Goal: Task Accomplishment & Management: Complete application form

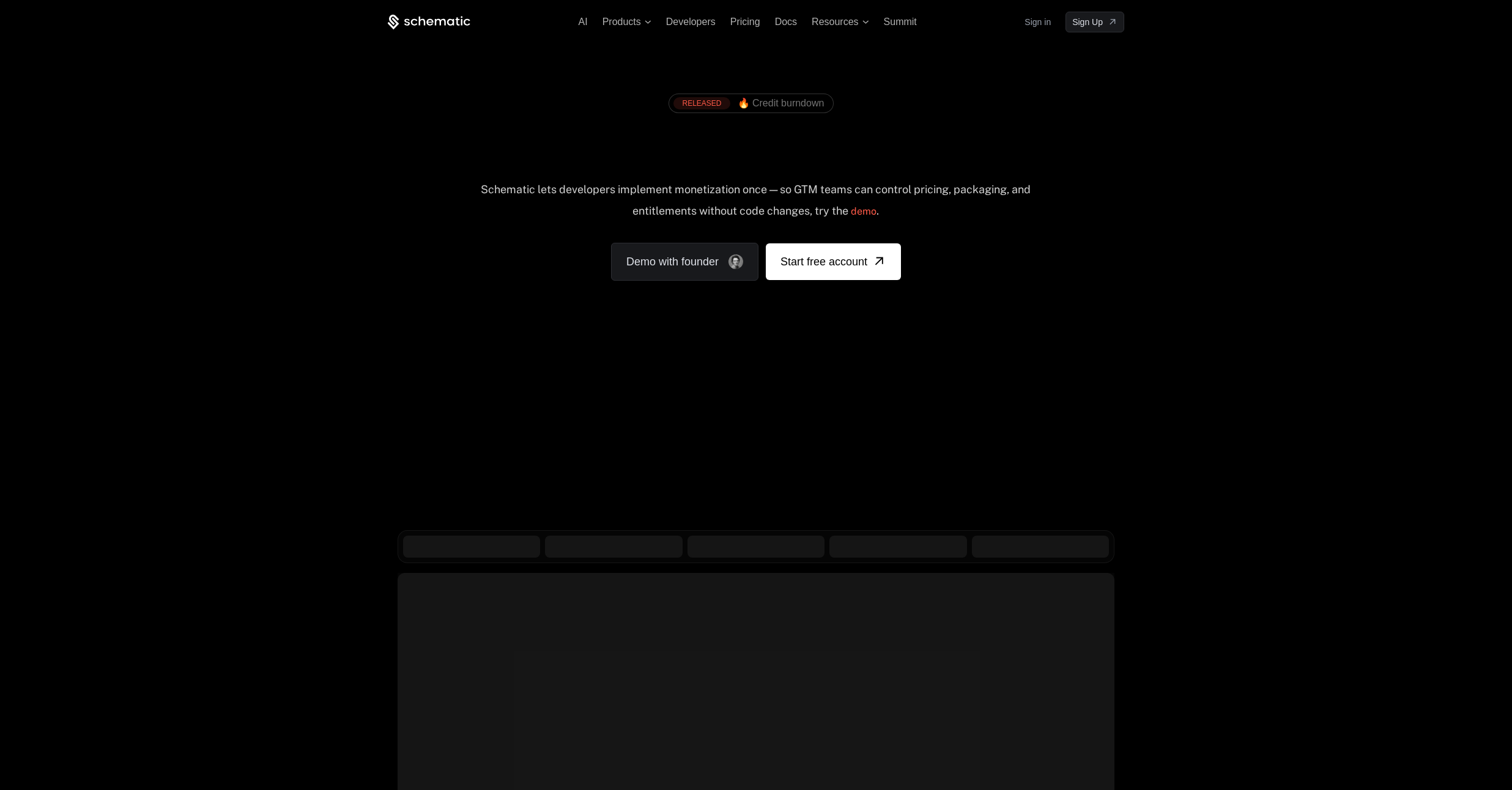
click at [133, 83] on div "AI Products Developers Pricing Docs Resources Summit Sign in Sign Up RELEASED 🔥…" at bounding box center [756, 183] width 1512 height 366
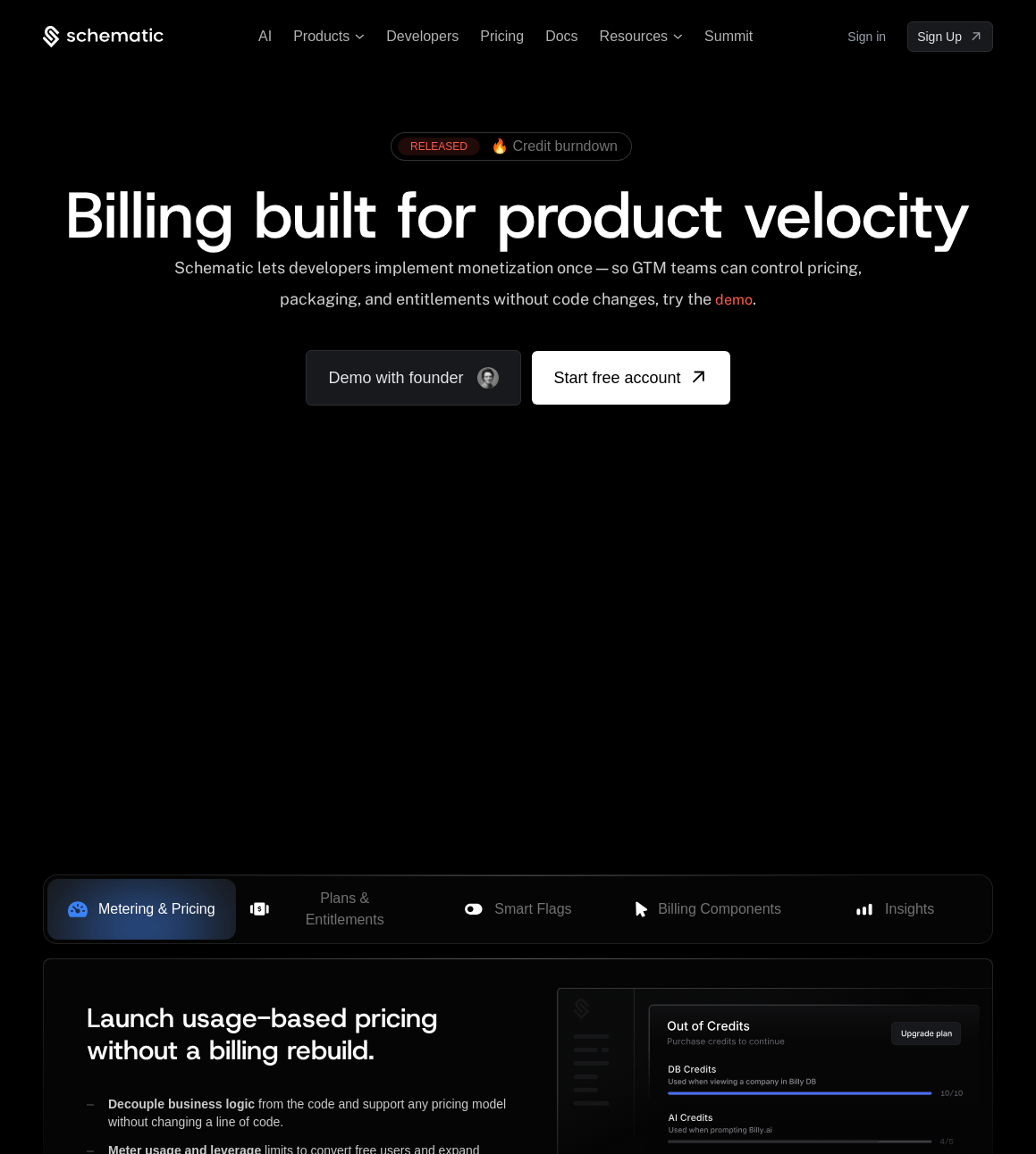
click at [1002, 90] on div "RELEASED 🔥 Credit burndown Billing built for product velocity Schematic lets de…" at bounding box center [518, 264] width 1036 height 426
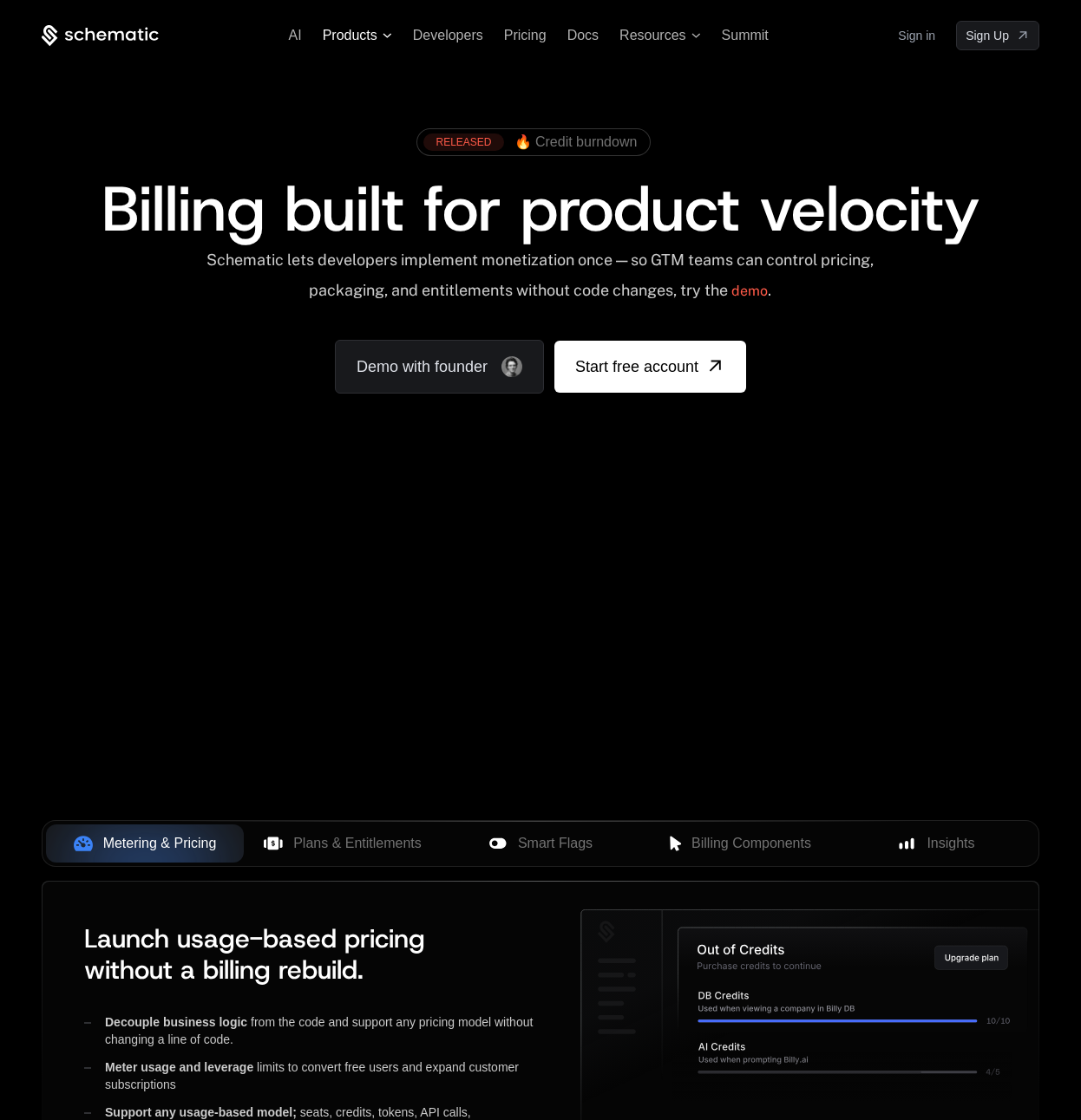
click at [364, 42] on span "Products" at bounding box center [349, 35] width 54 height 15
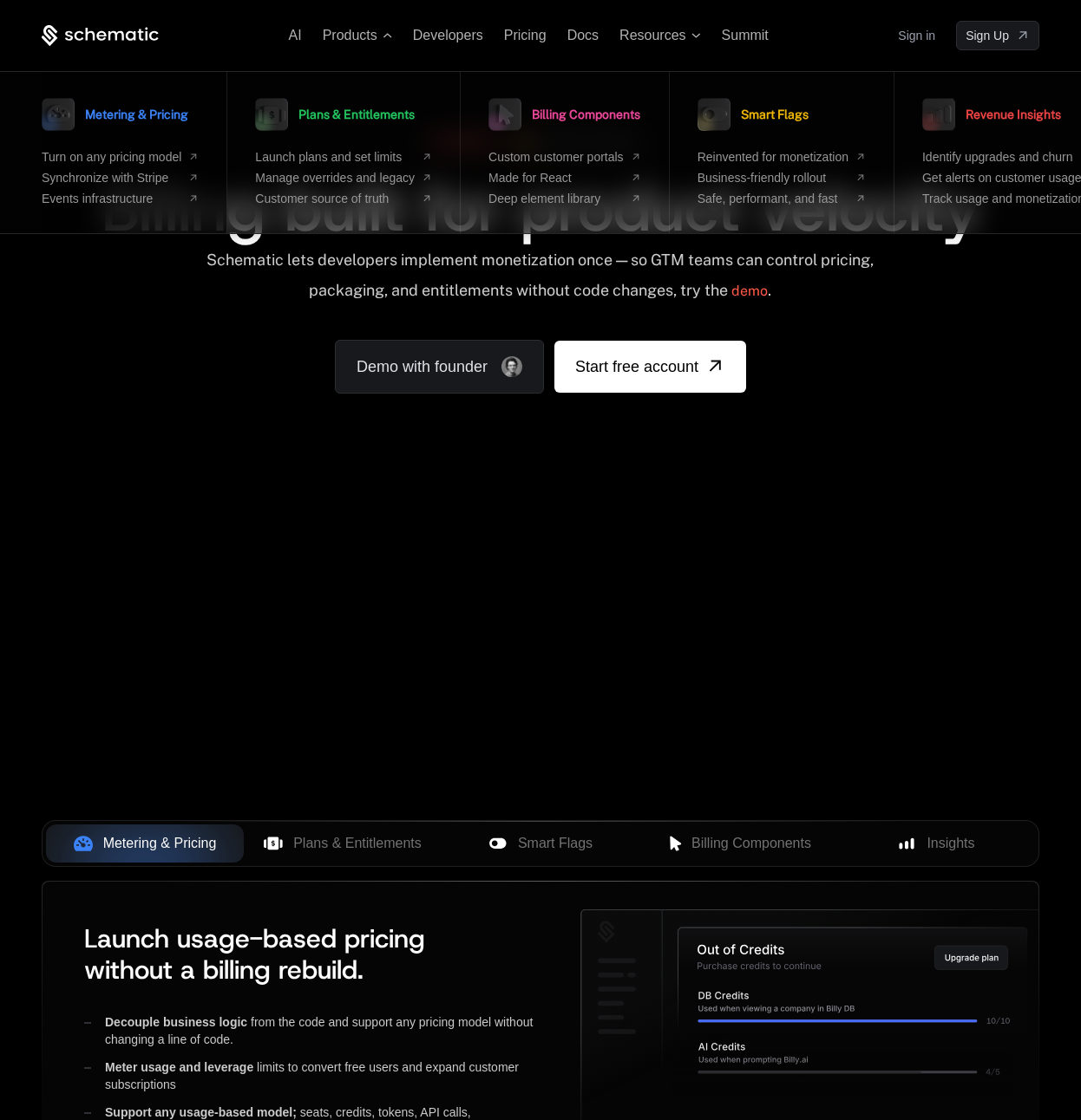
click at [138, 112] on span "Metering & Pricing" at bounding box center [136, 114] width 103 height 12
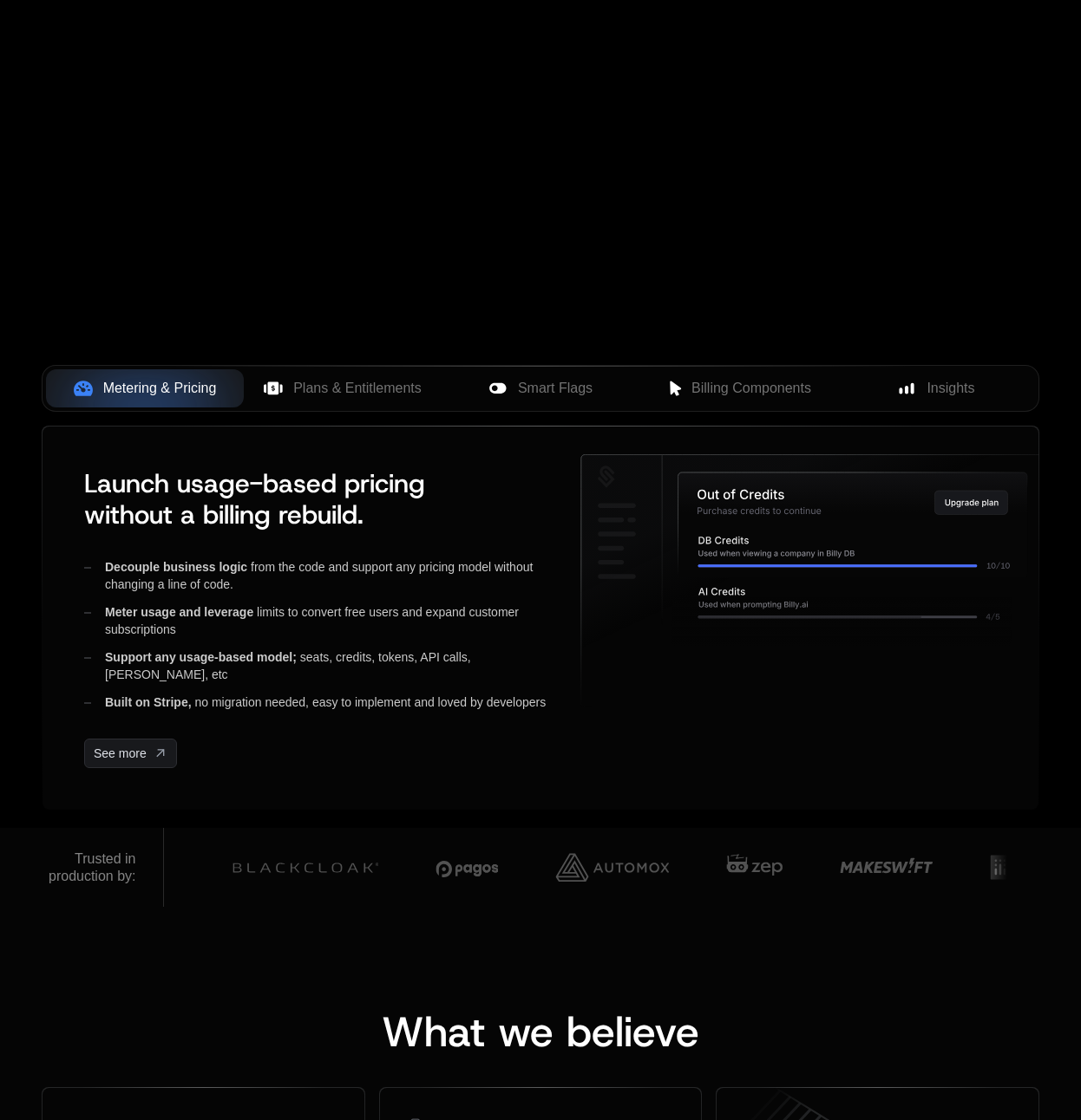
scroll to position [550, 0]
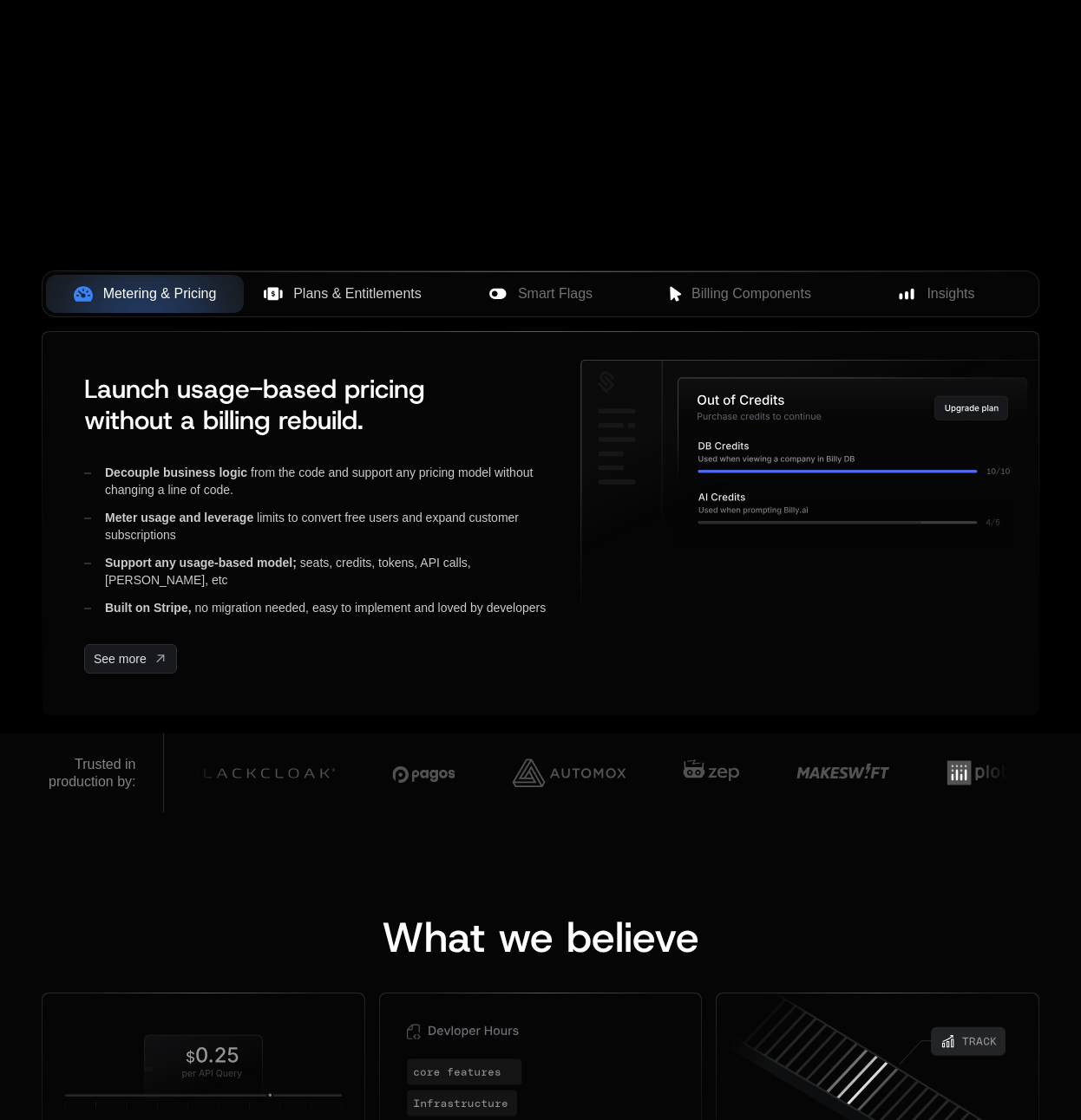
click at [394, 304] on button "Plans & Entitlements" at bounding box center [342, 294] width 197 height 38
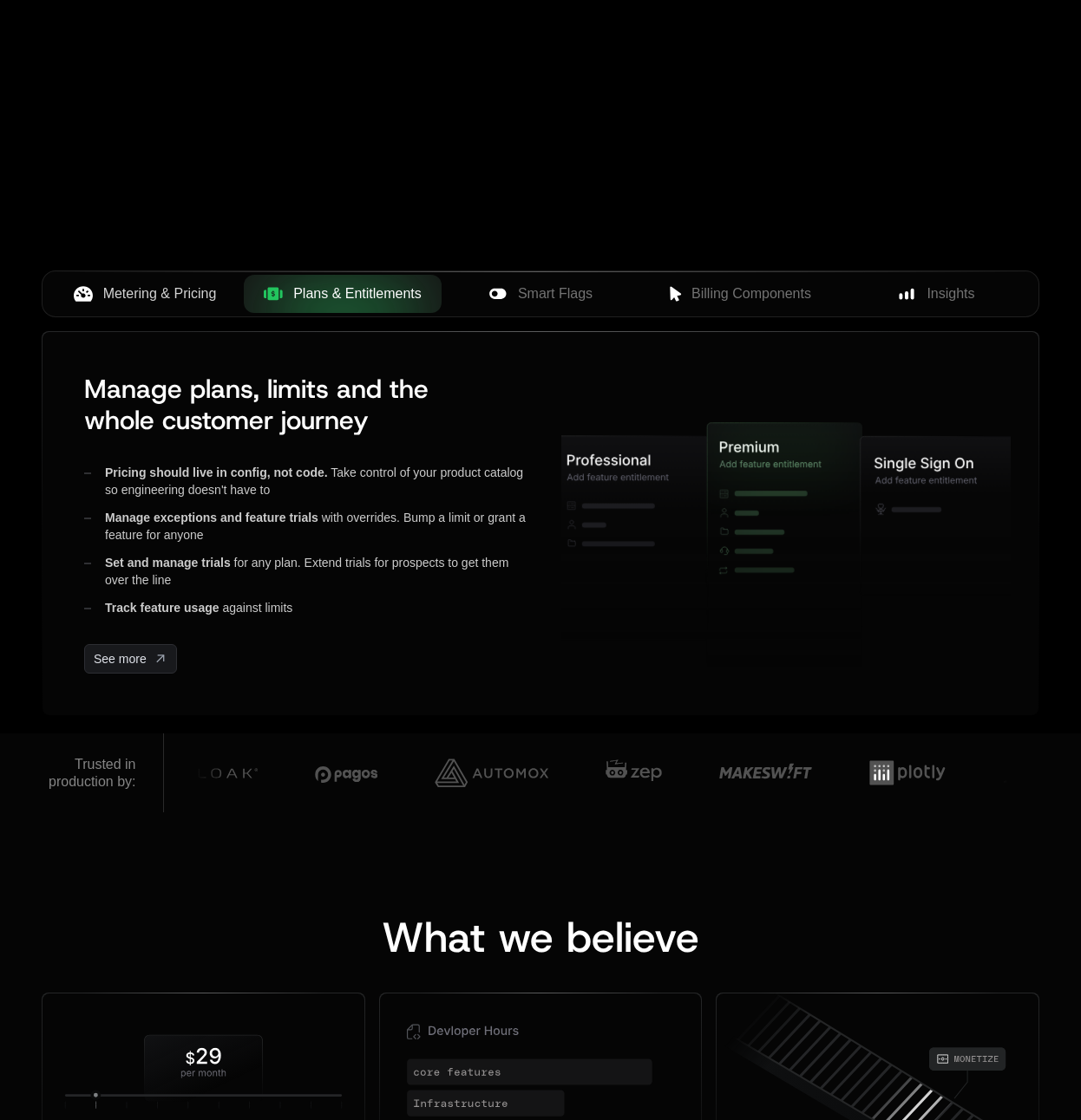
click at [143, 291] on span "Metering & Pricing" at bounding box center [159, 294] width 114 height 21
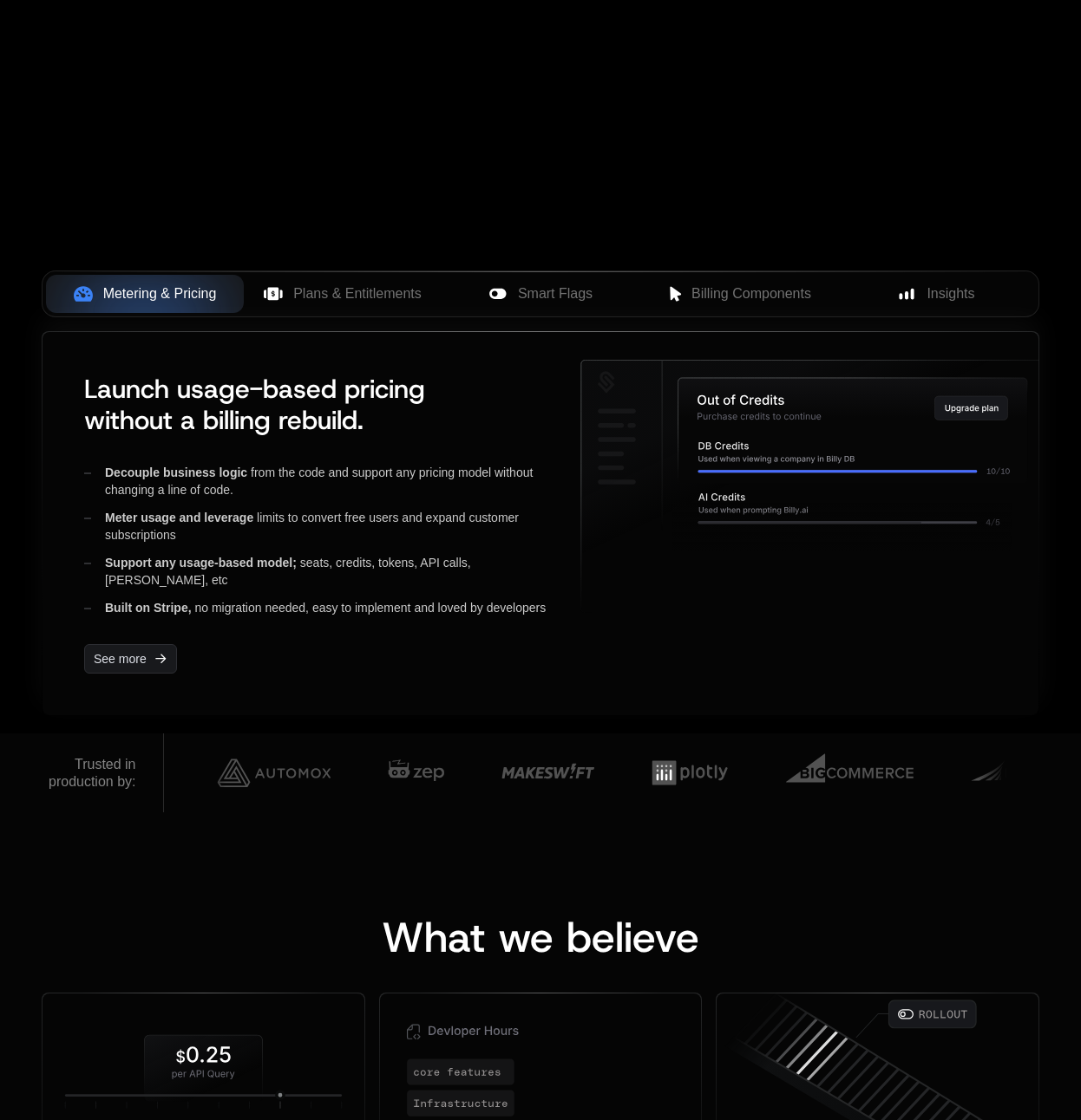
scroll to position [0, 0]
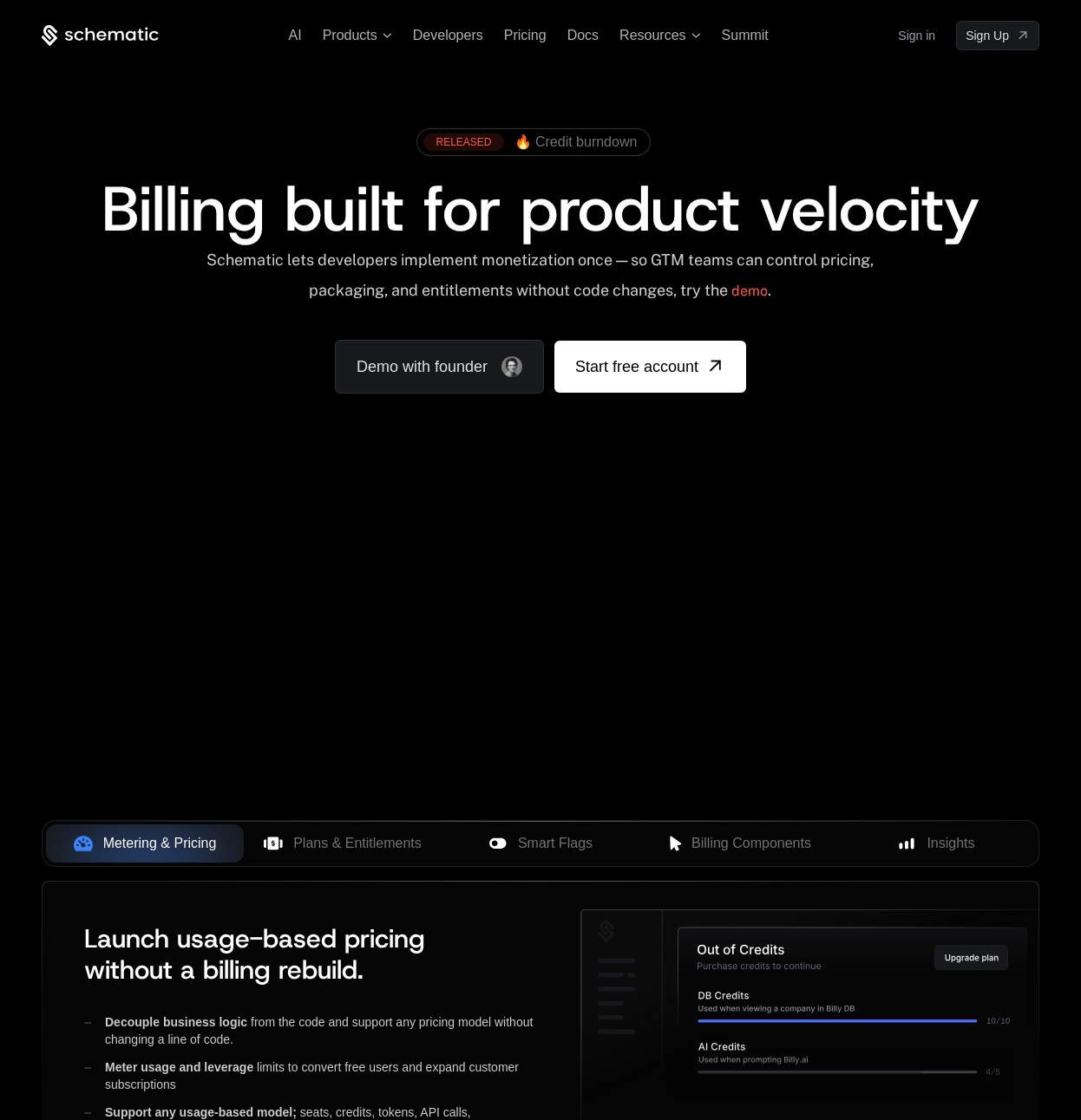
click at [581, 204] on span "Billing built for product velocity" at bounding box center [540, 208] width 878 height 83
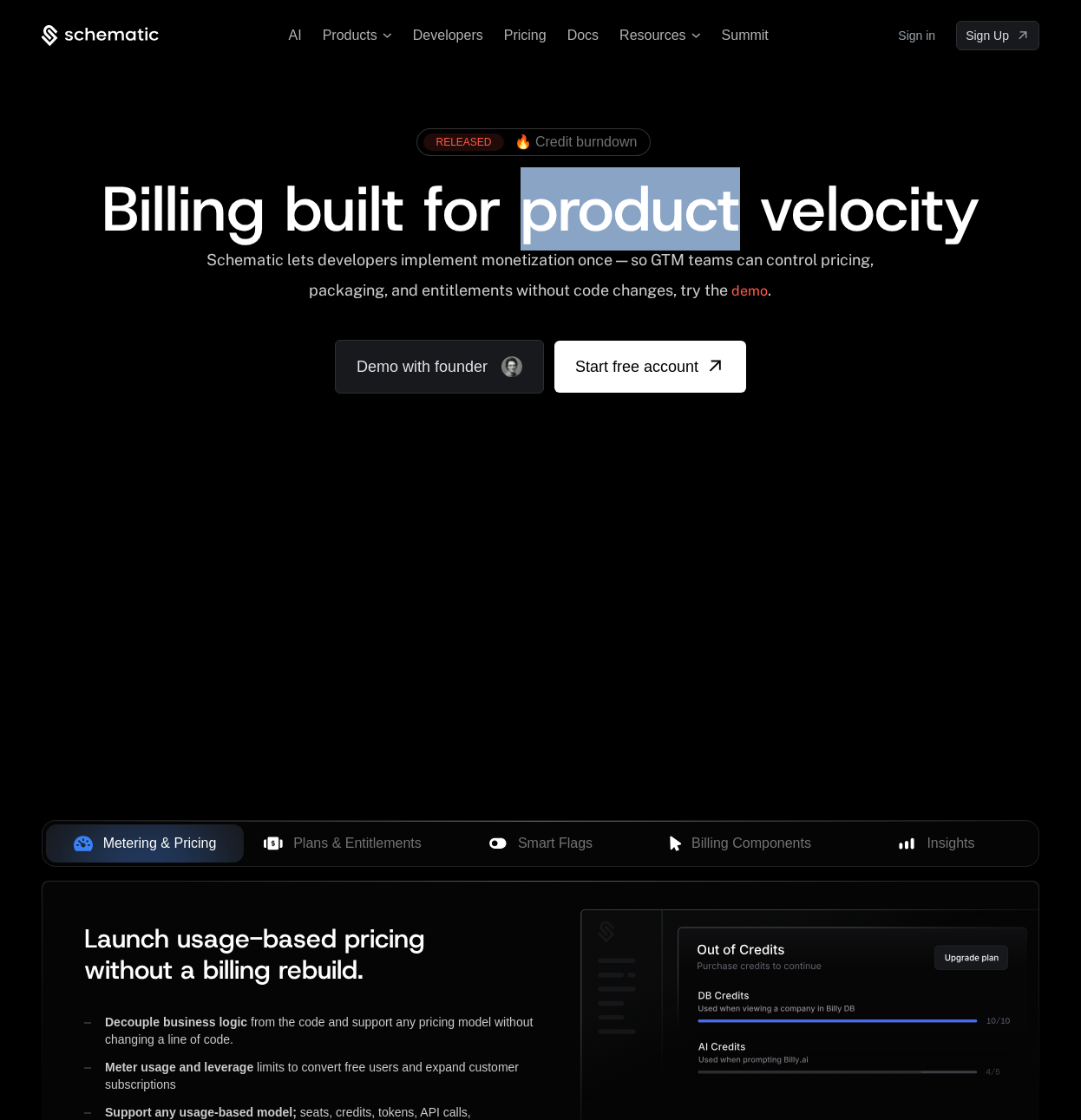
click at [581, 204] on span "Billing built for product velocity" at bounding box center [540, 208] width 878 height 83
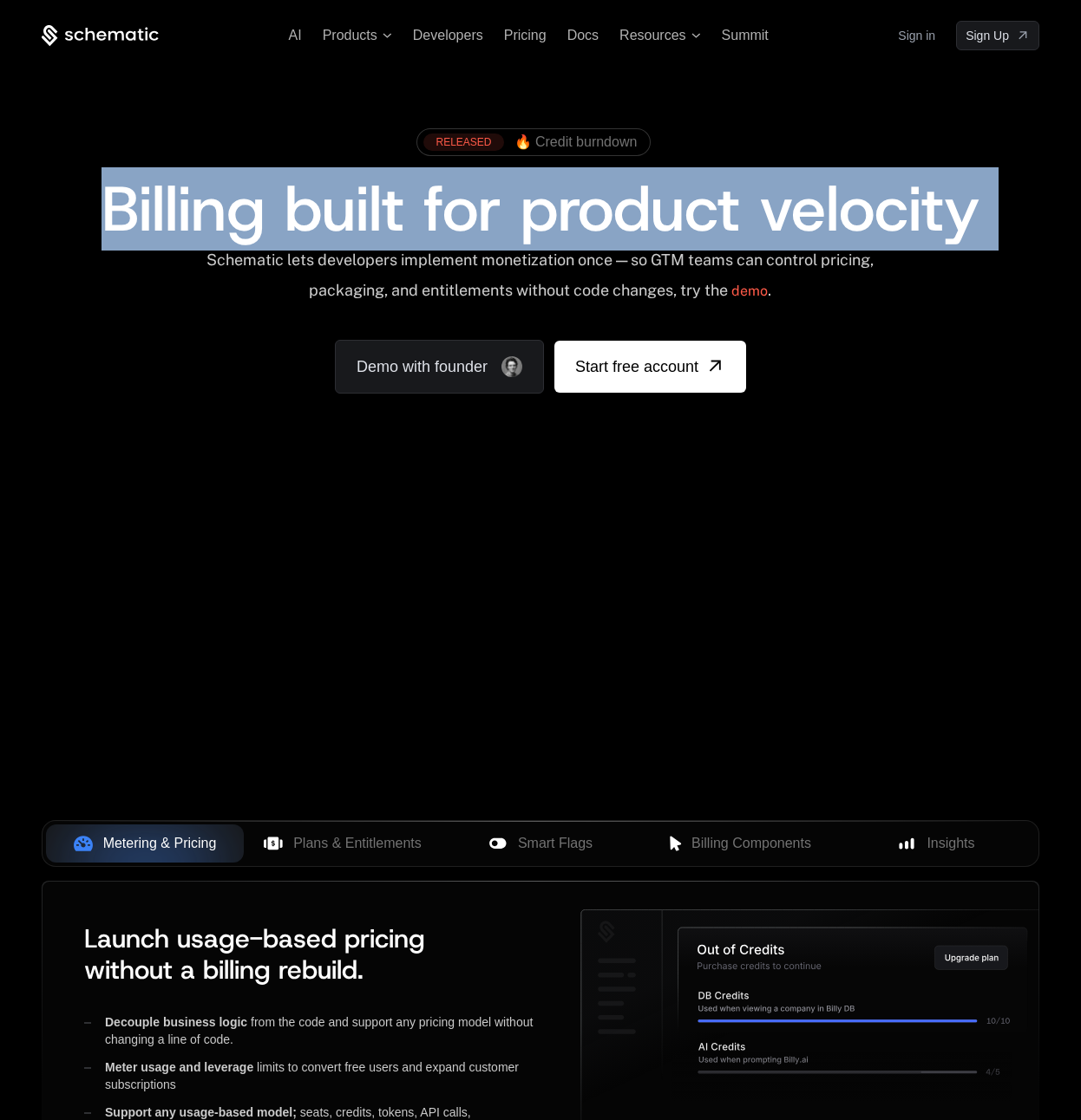
click at [525, 266] on div "Schematic lets developers implement monetization once — so GTM teams can contro…" at bounding box center [541, 281] width 748 height 62
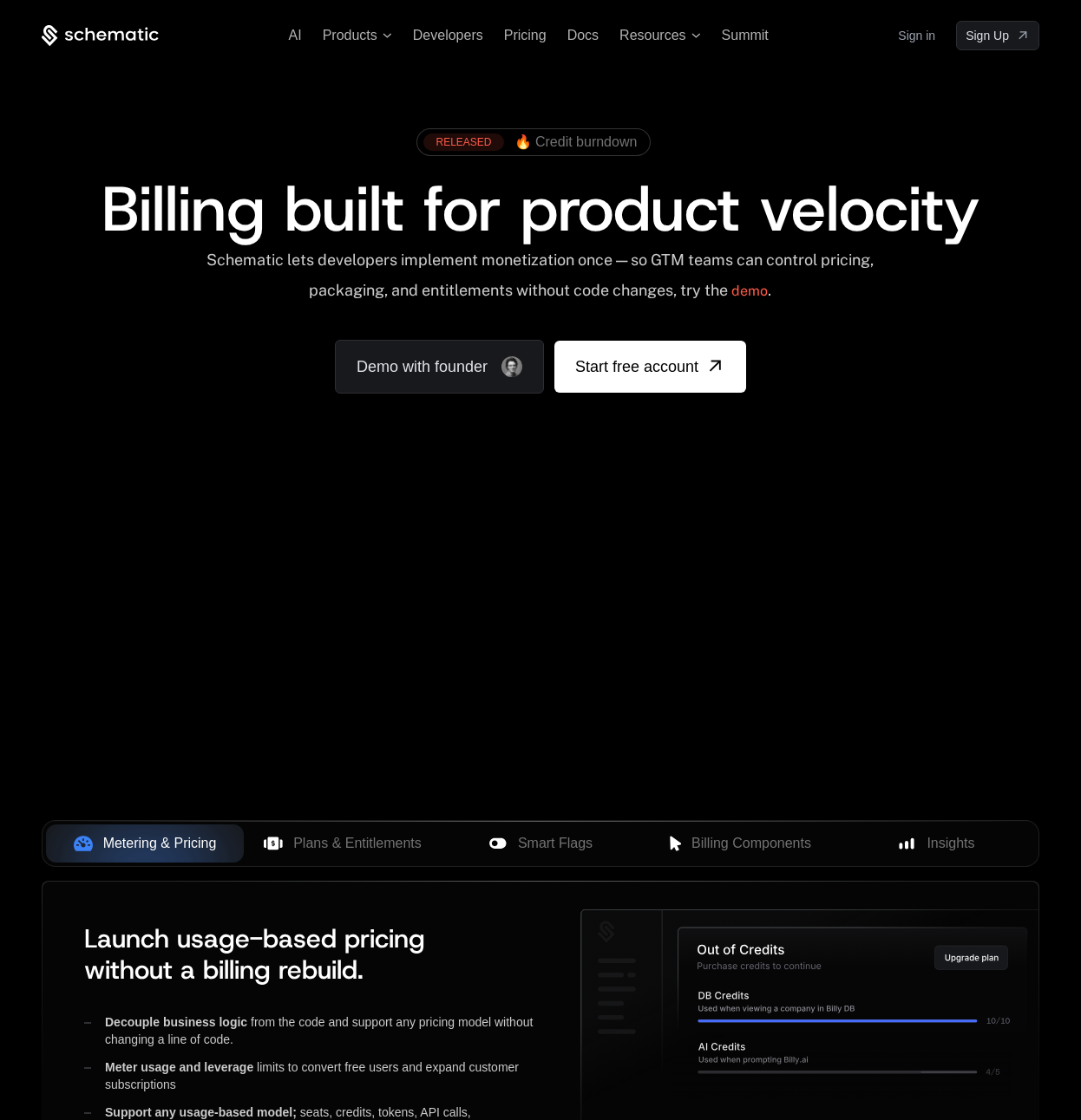
click at [525, 266] on div "Schematic lets developers implement monetization once — so GTM teams can contro…" at bounding box center [541, 281] width 748 height 62
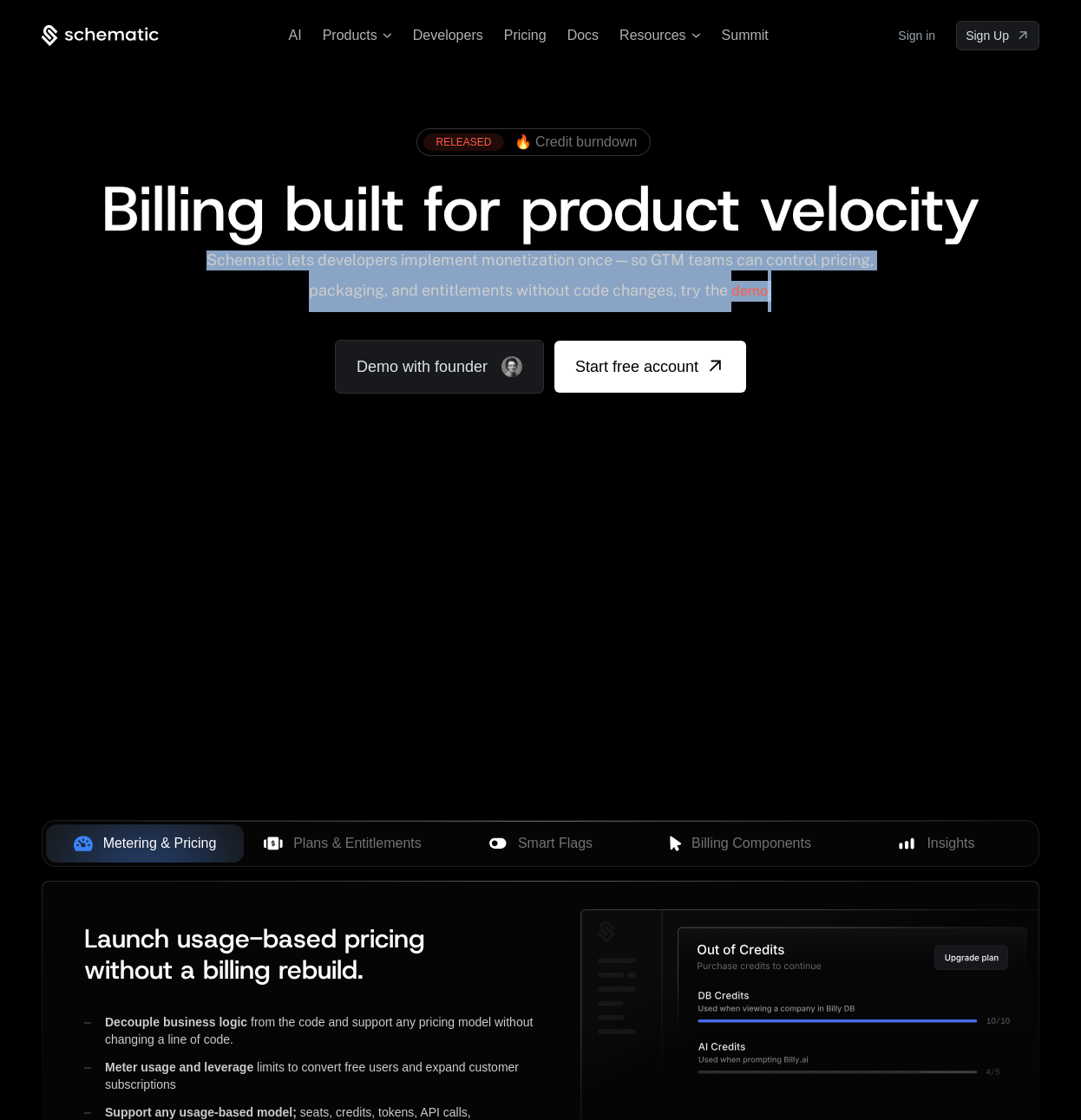
click at [393, 205] on span "Billing built for product velocity" at bounding box center [540, 208] width 878 height 83
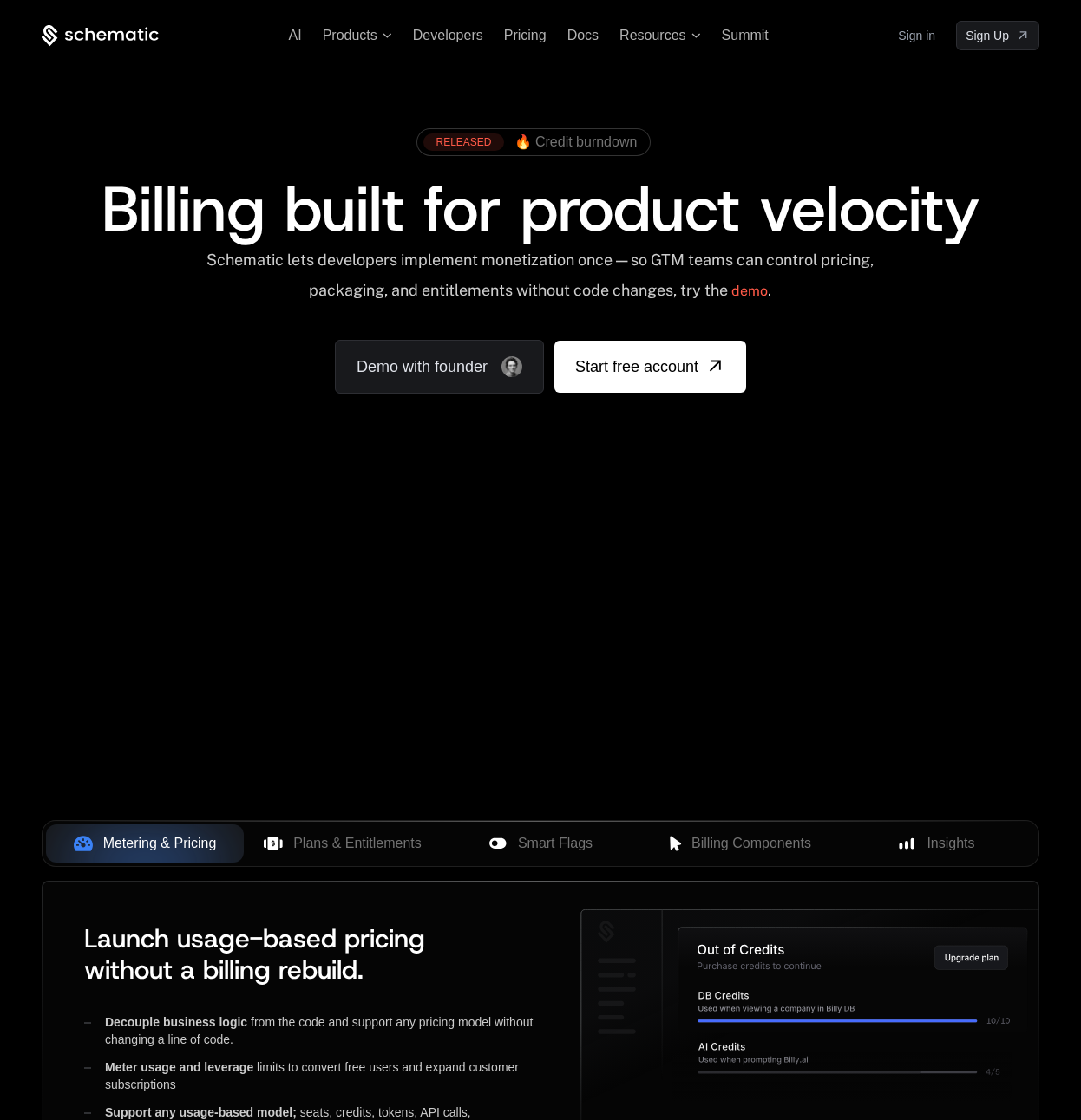
click at [393, 205] on span "Billing built for product velocity" at bounding box center [540, 208] width 878 height 83
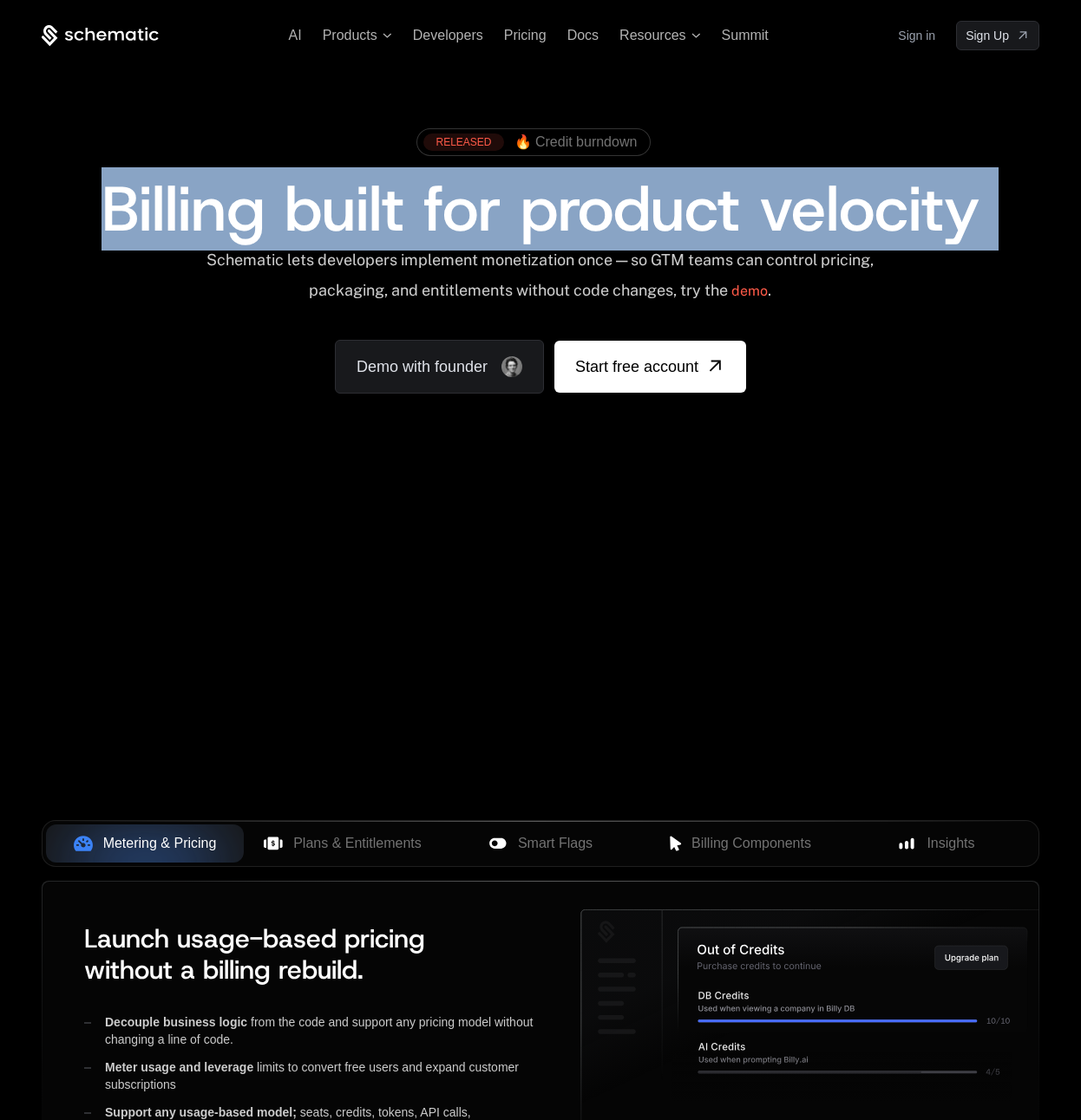
click at [435, 207] on span "Billing built for product velocity" at bounding box center [540, 208] width 878 height 83
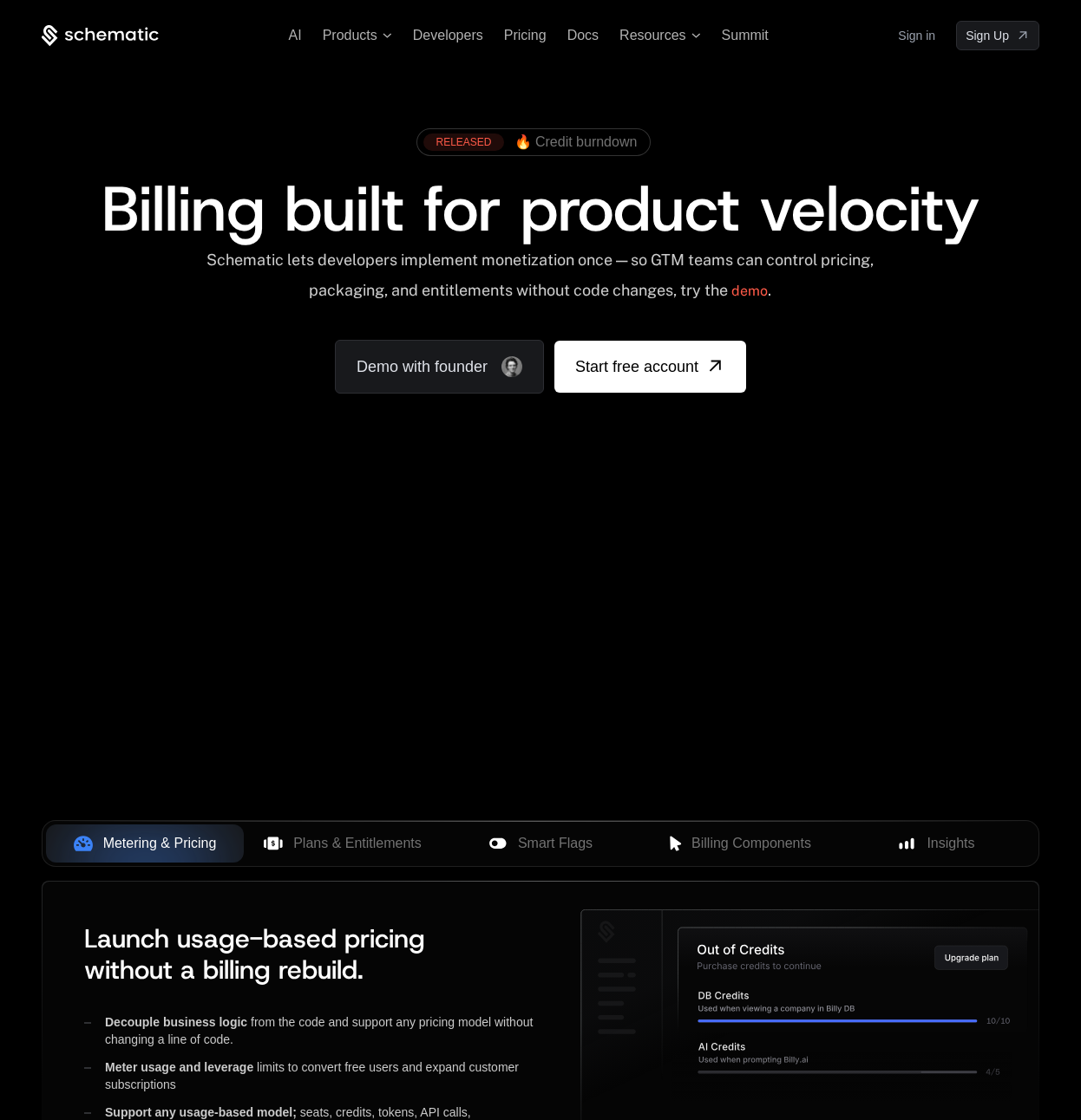
click at [435, 207] on span "Billing built for product velocity" at bounding box center [540, 208] width 878 height 83
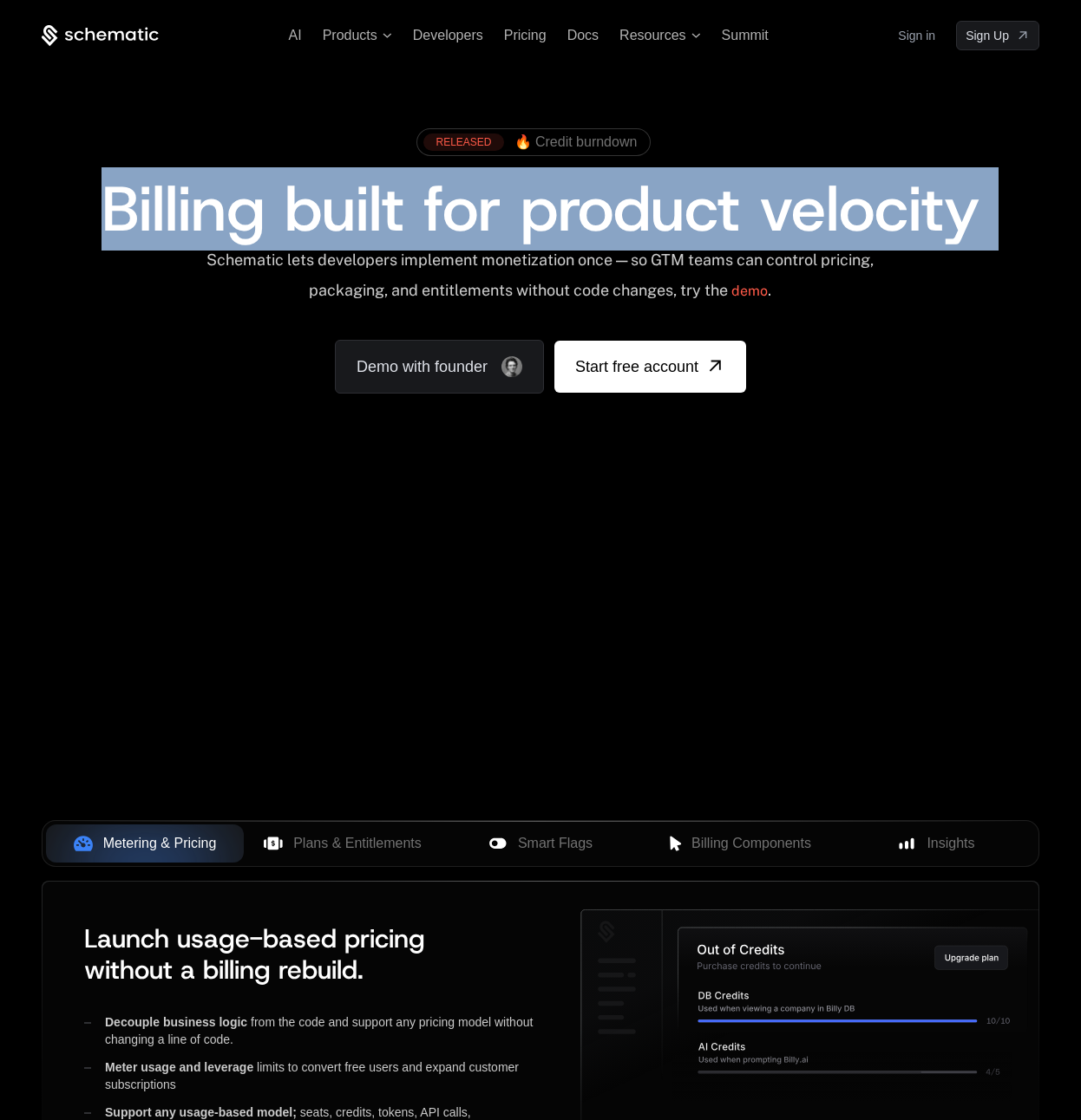
click at [435, 207] on span "Billing built for product velocity" at bounding box center [540, 208] width 878 height 83
click at [292, 140] on div "RELEASED 🔥 Credit burndown" at bounding box center [540, 148] width 997 height 58
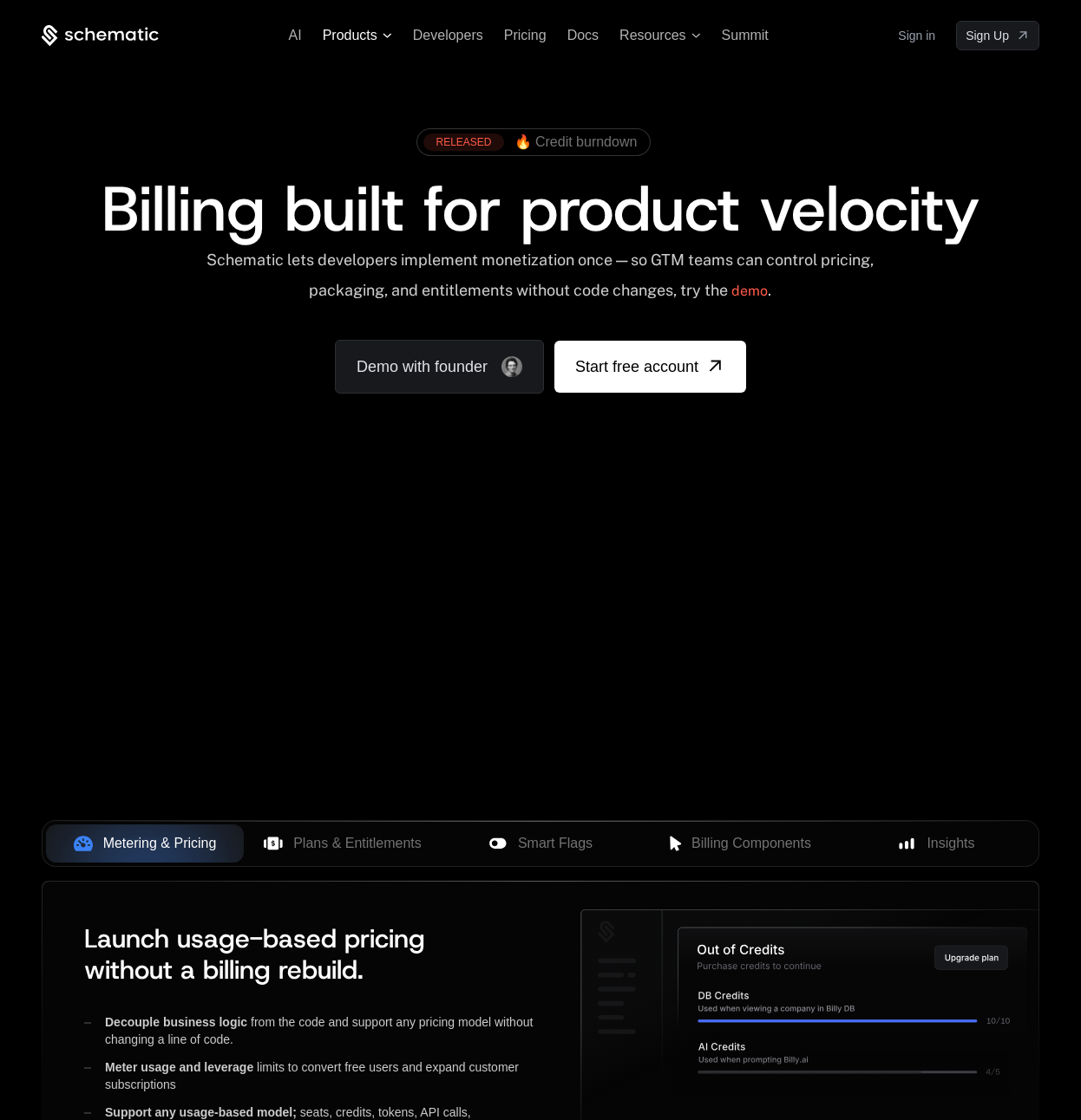
click at [349, 33] on span "Products" at bounding box center [349, 35] width 54 height 15
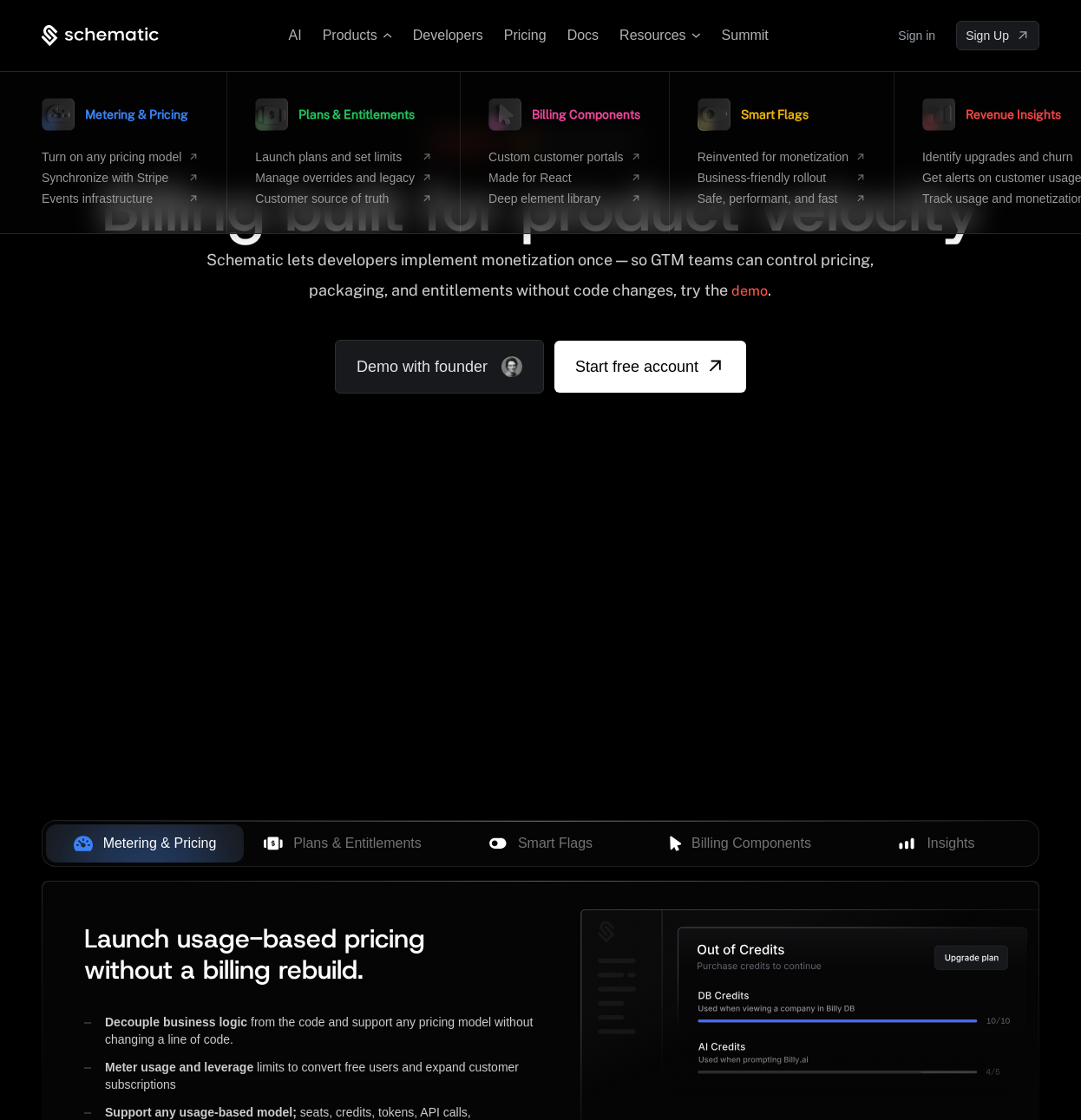
click at [440, 301] on div "Schematic lets developers implement monetization once — so GTM teams can contro…" at bounding box center [541, 281] width 748 height 62
click at [380, 32] on span "Products" at bounding box center [357, 35] width 70 height 15
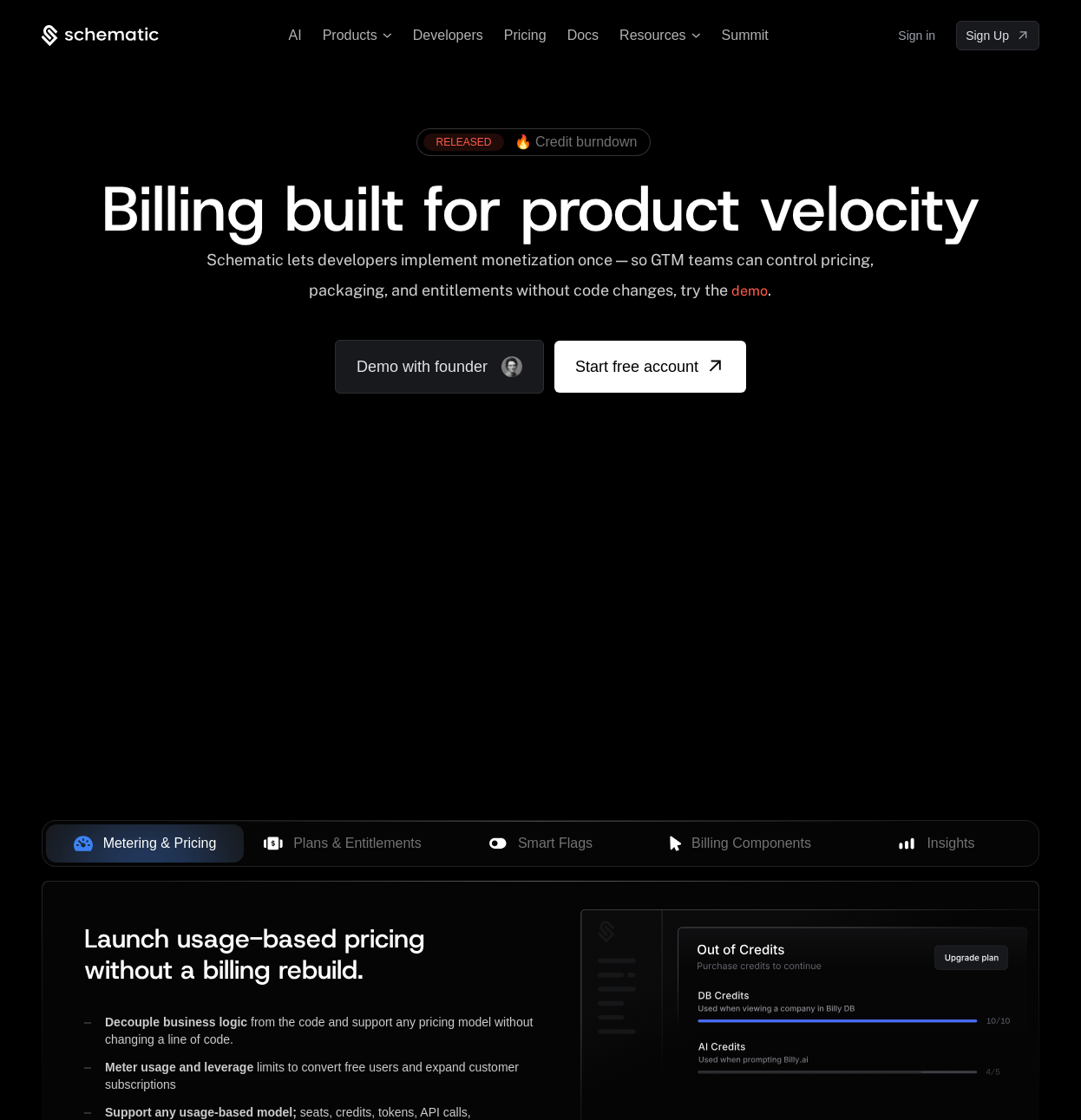
click at [868, 54] on div "RELEASED 🔥 Credit burndown Billing built for product velocity Schematic lets de…" at bounding box center [540, 257] width 1081 height 413
click at [804, 180] on span "Billing built for product velocity" at bounding box center [540, 208] width 878 height 83
click at [583, 35] on span "Docs" at bounding box center [582, 34] width 31 height 14
click at [629, 376] on span "Start free account" at bounding box center [636, 366] width 123 height 24
click at [517, 33] on span "Pricing" at bounding box center [525, 34] width 43 height 14
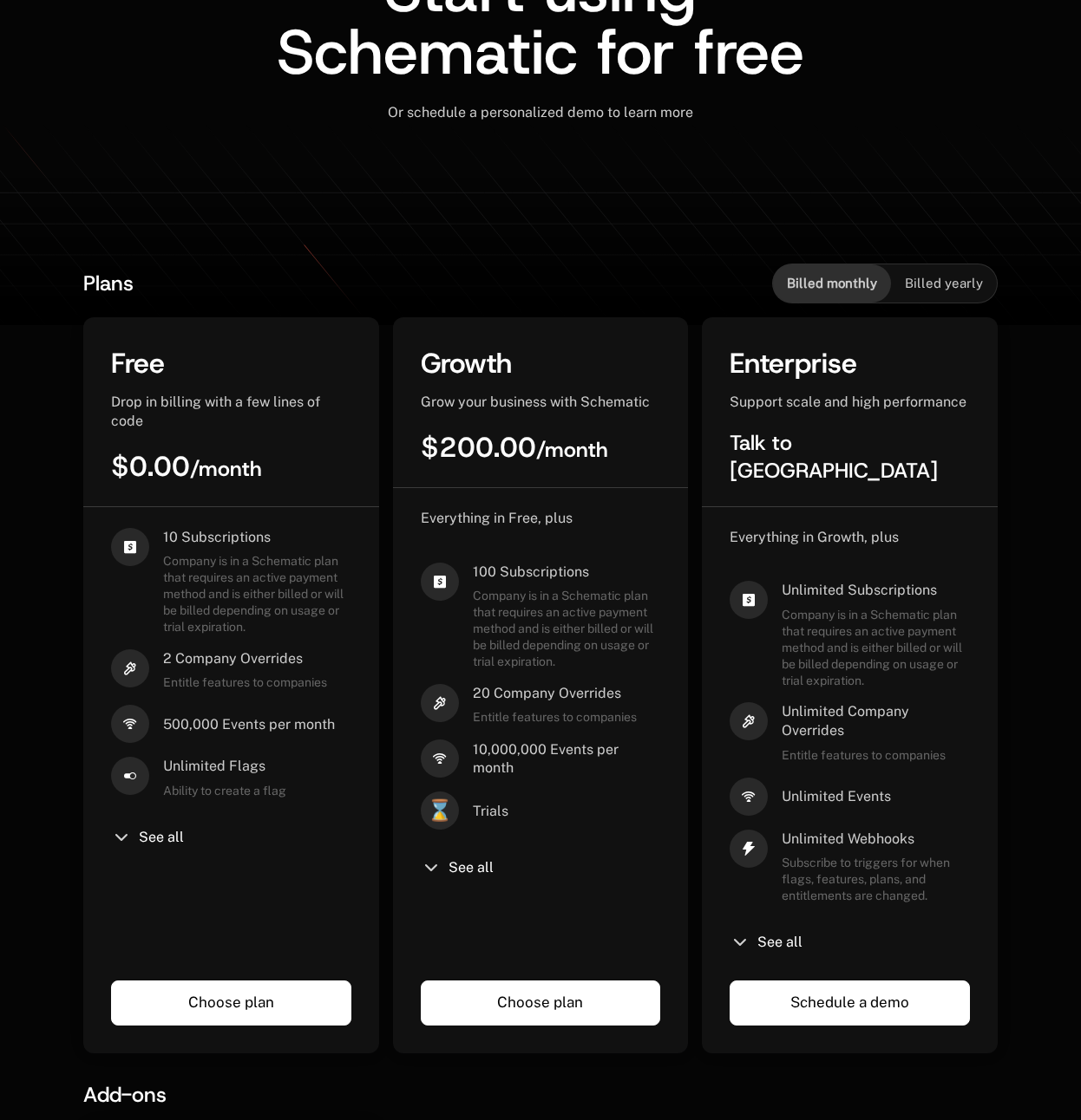
scroll to position [258, 0]
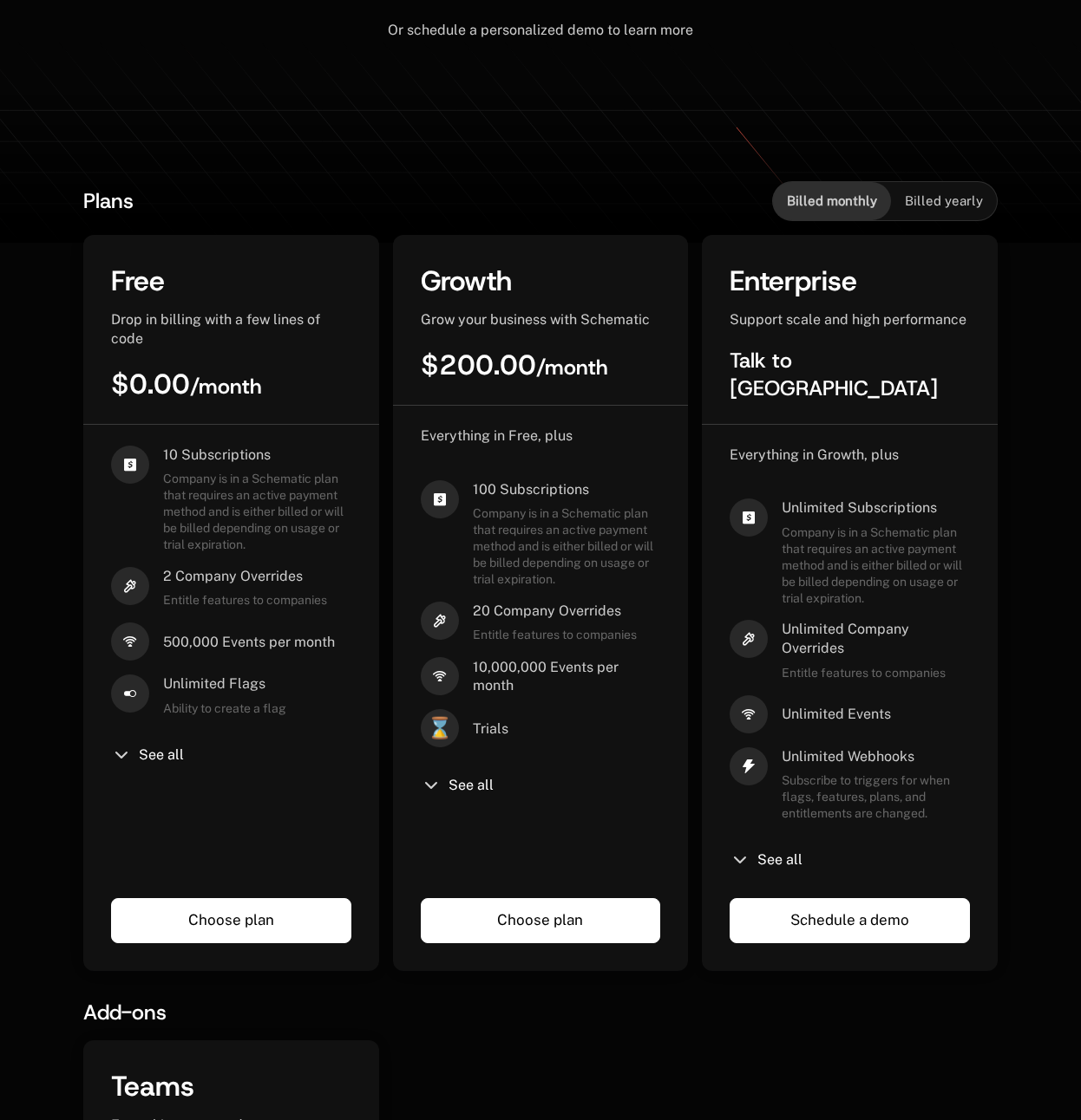
click at [534, 493] on span "100 Subscriptions" at bounding box center [566, 490] width 188 height 19
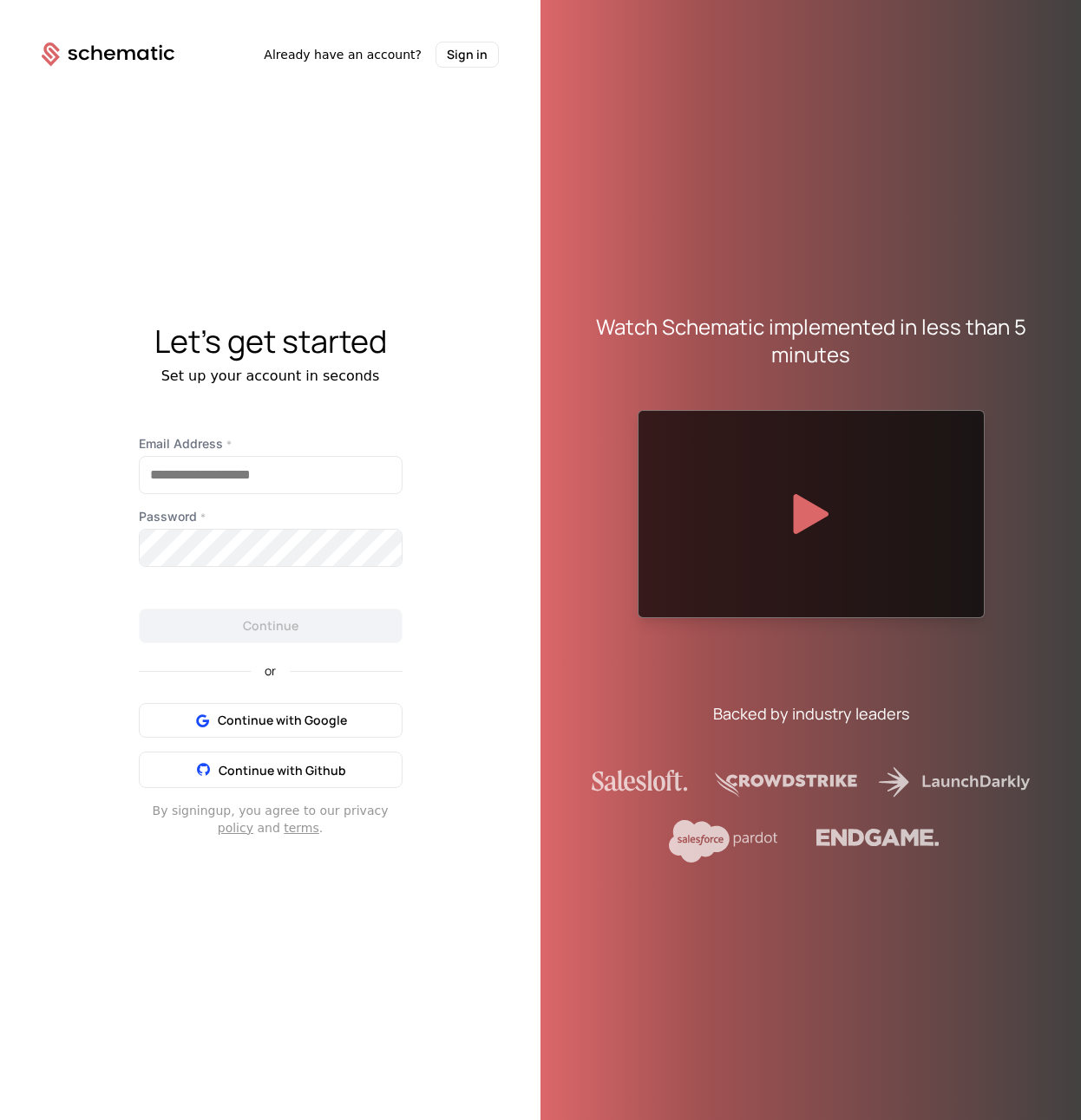
click at [471, 336] on div "Let's get started" at bounding box center [270, 342] width 540 height 34
click at [211, 477] on input "Email Address *" at bounding box center [270, 475] width 262 height 36
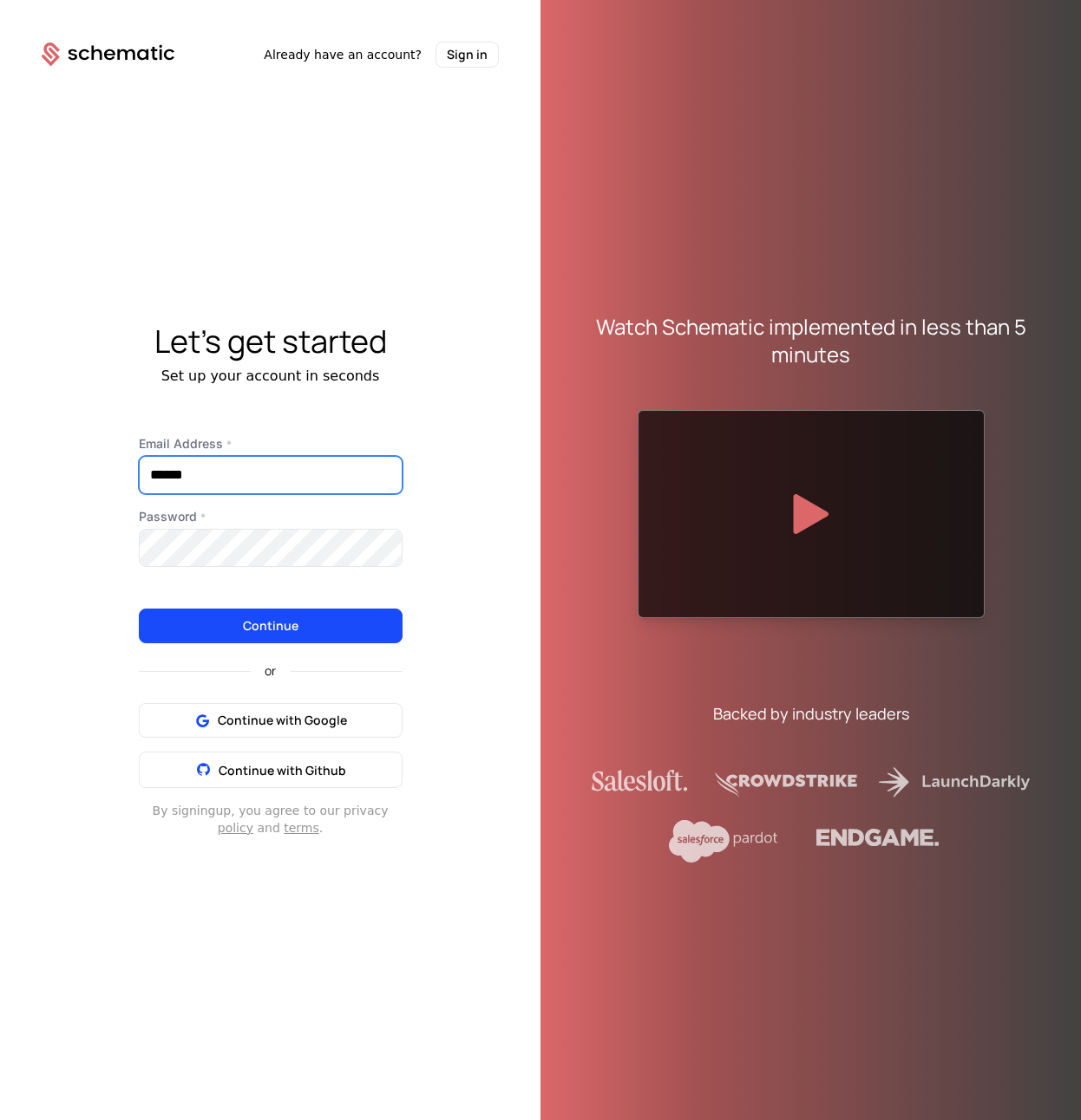
click at [214, 469] on input "******" at bounding box center [270, 475] width 262 height 36
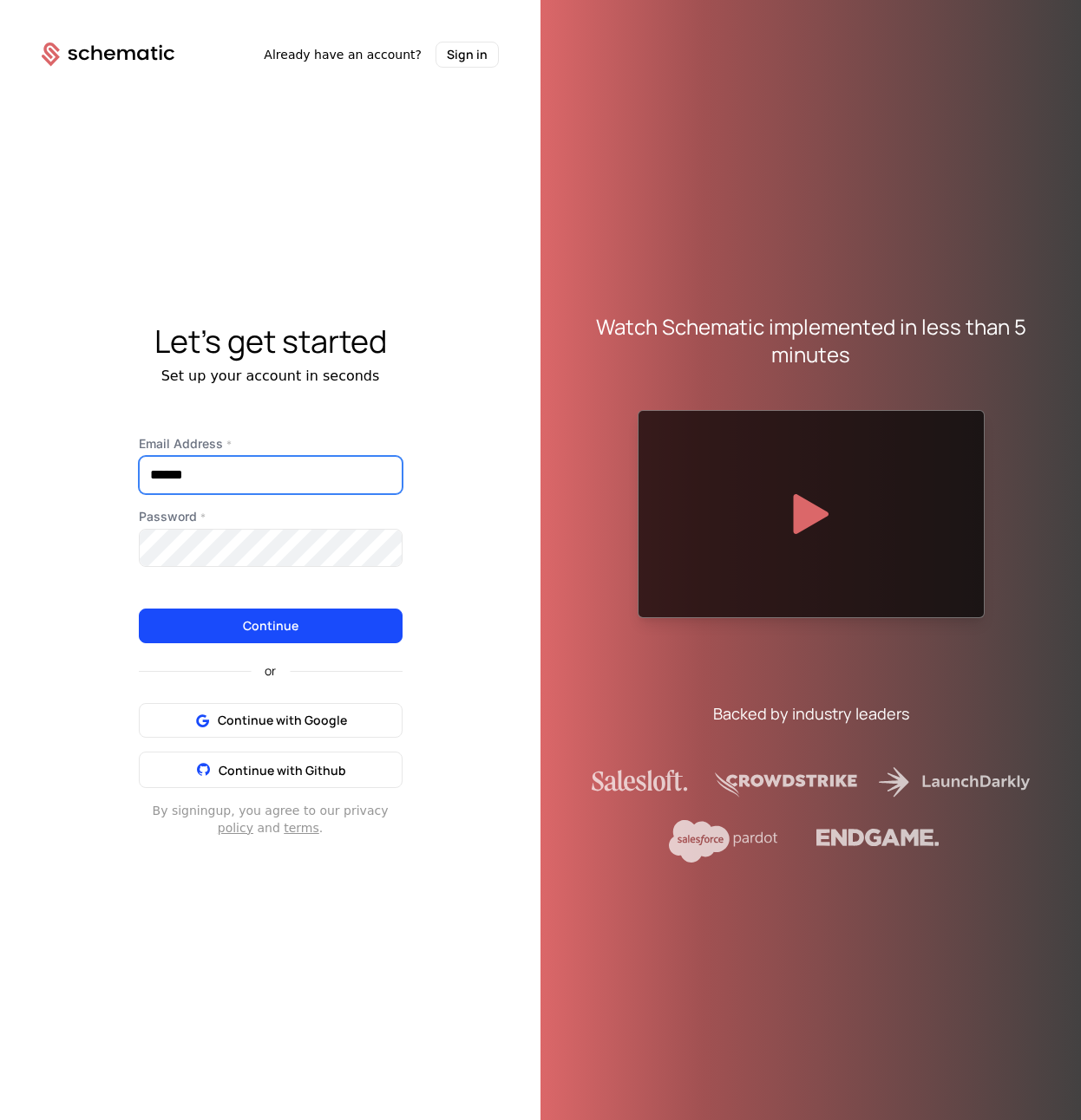
click at [267, 470] on input "******" at bounding box center [270, 475] width 262 height 36
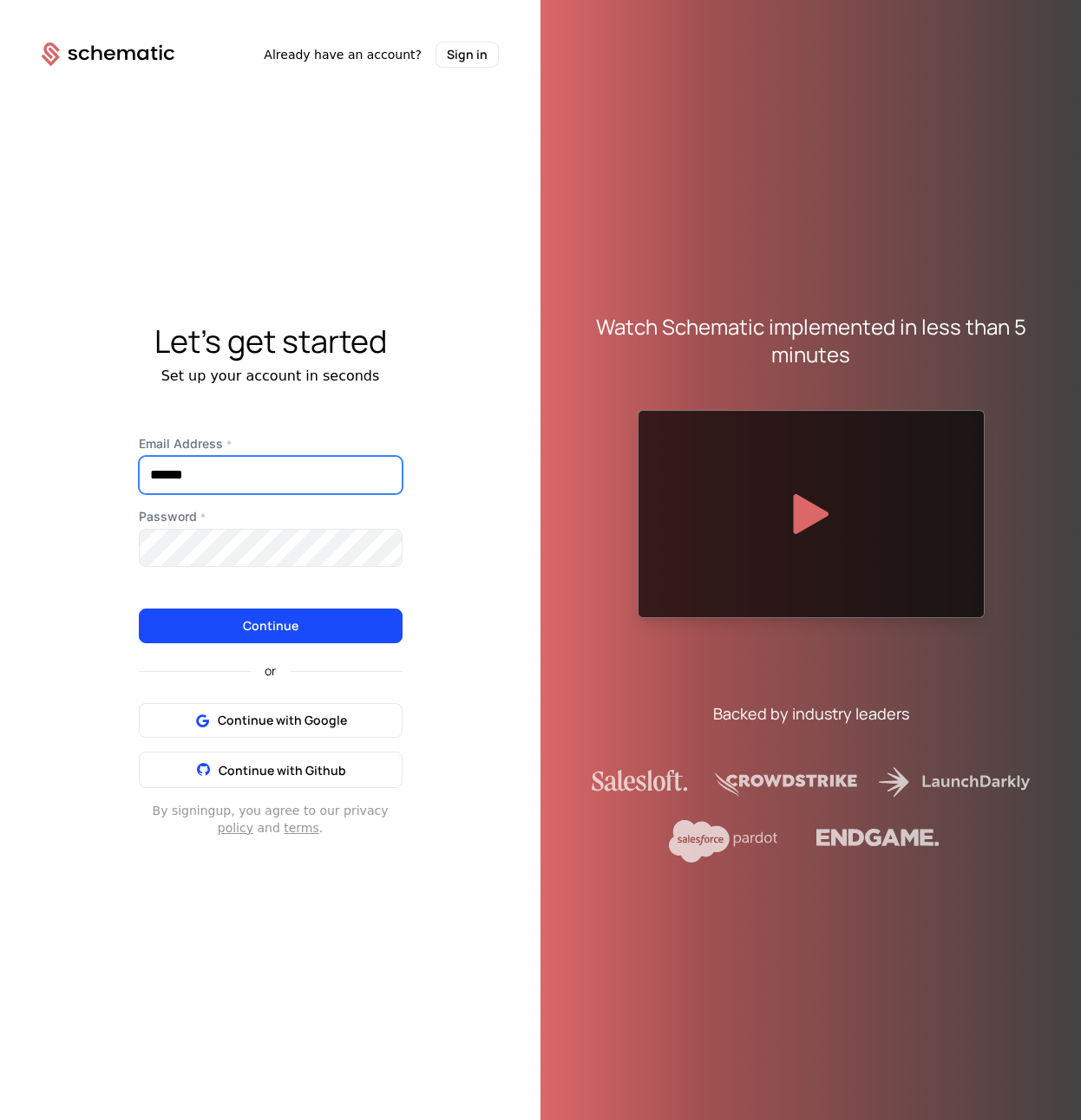
click at [267, 470] on input "******" at bounding box center [270, 475] width 262 height 36
type input "**********"
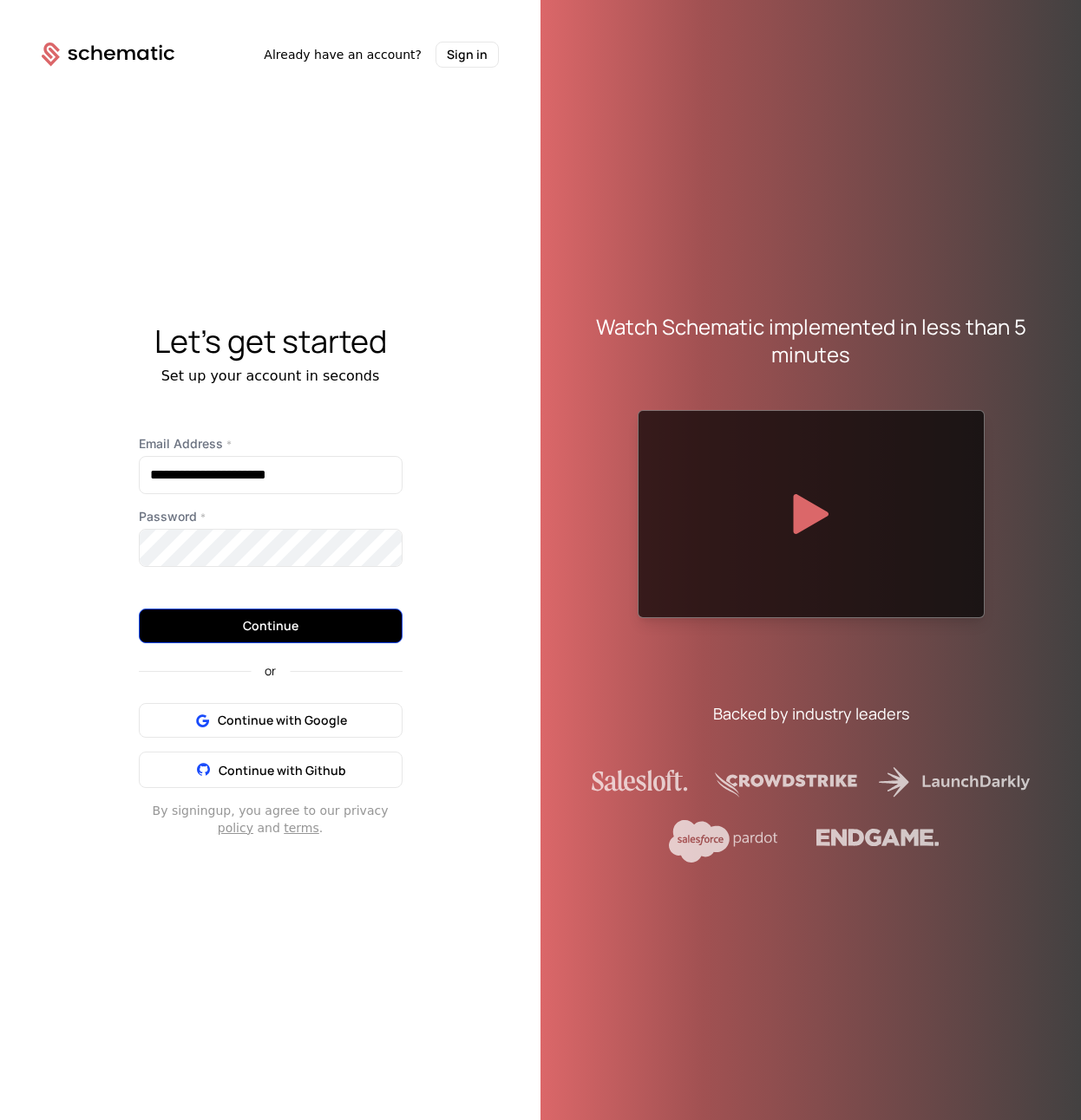
click at [306, 633] on button "Continue" at bounding box center [270, 626] width 263 height 34
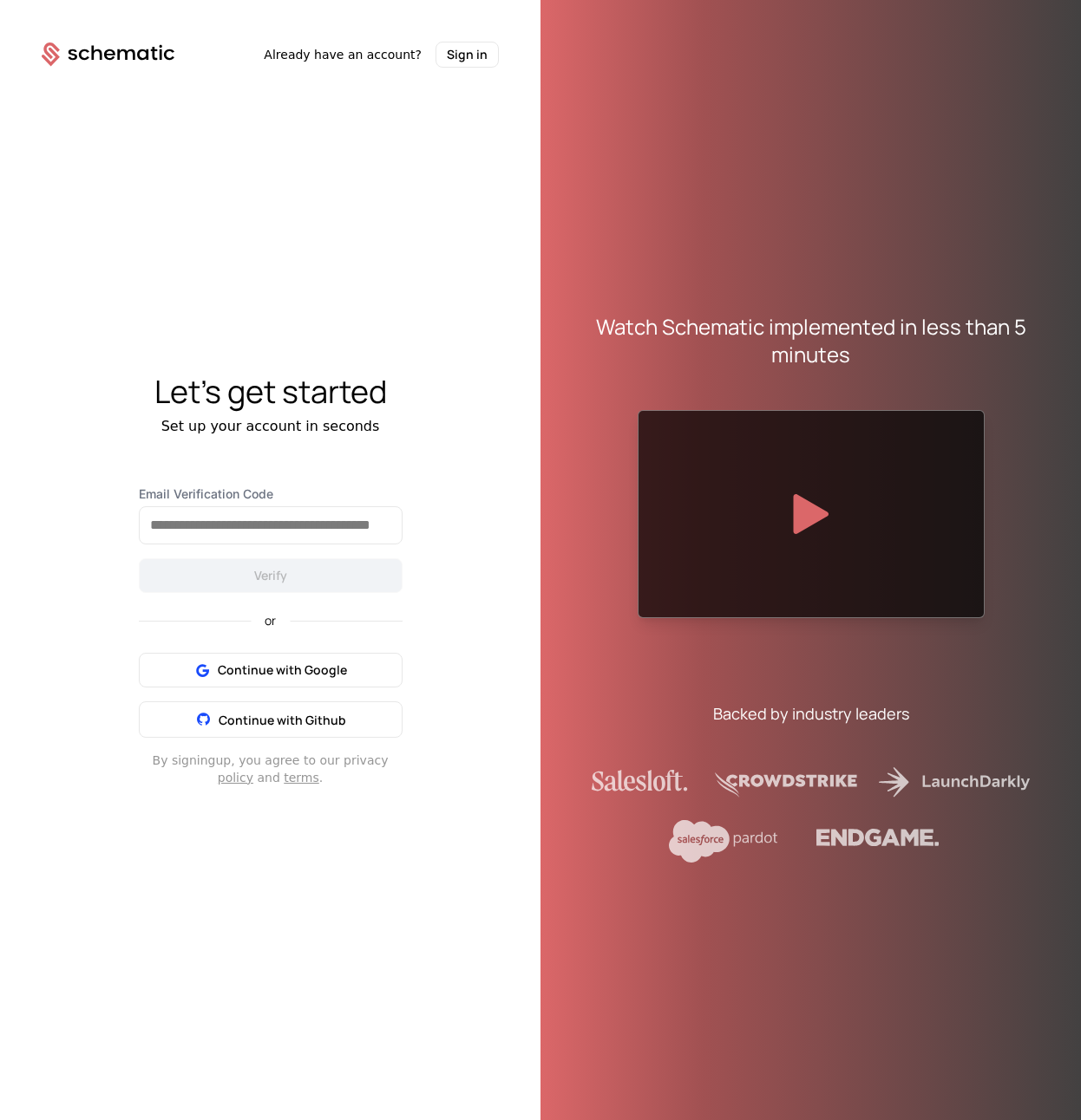
click at [426, 509] on div "Email Verification Code Verify or Continue with Google Continue with Github By …" at bounding box center [271, 635] width 347 height 301
click at [358, 517] on input "Email Verification Code" at bounding box center [270, 526] width 262 height 36
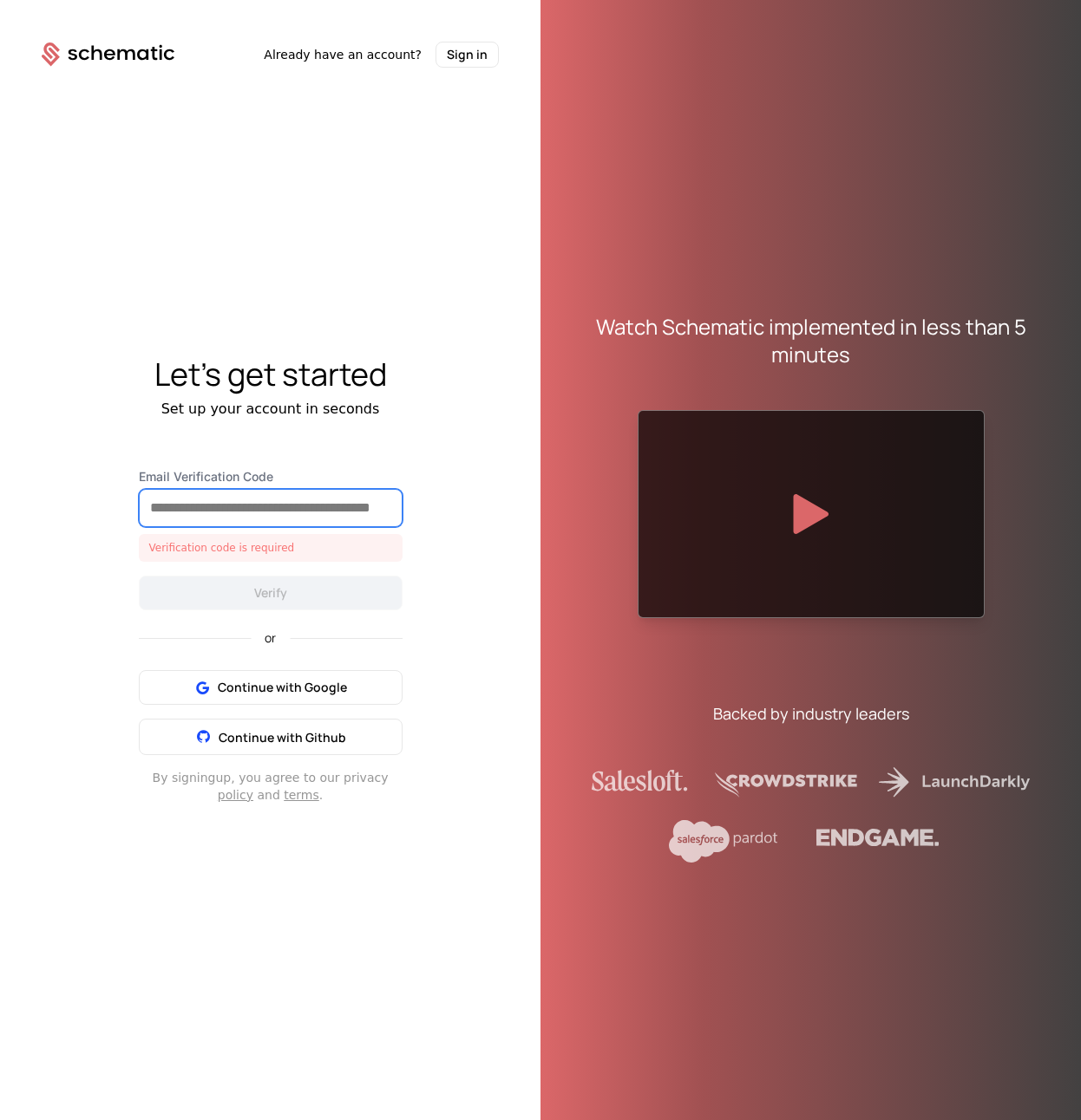
paste input "******"
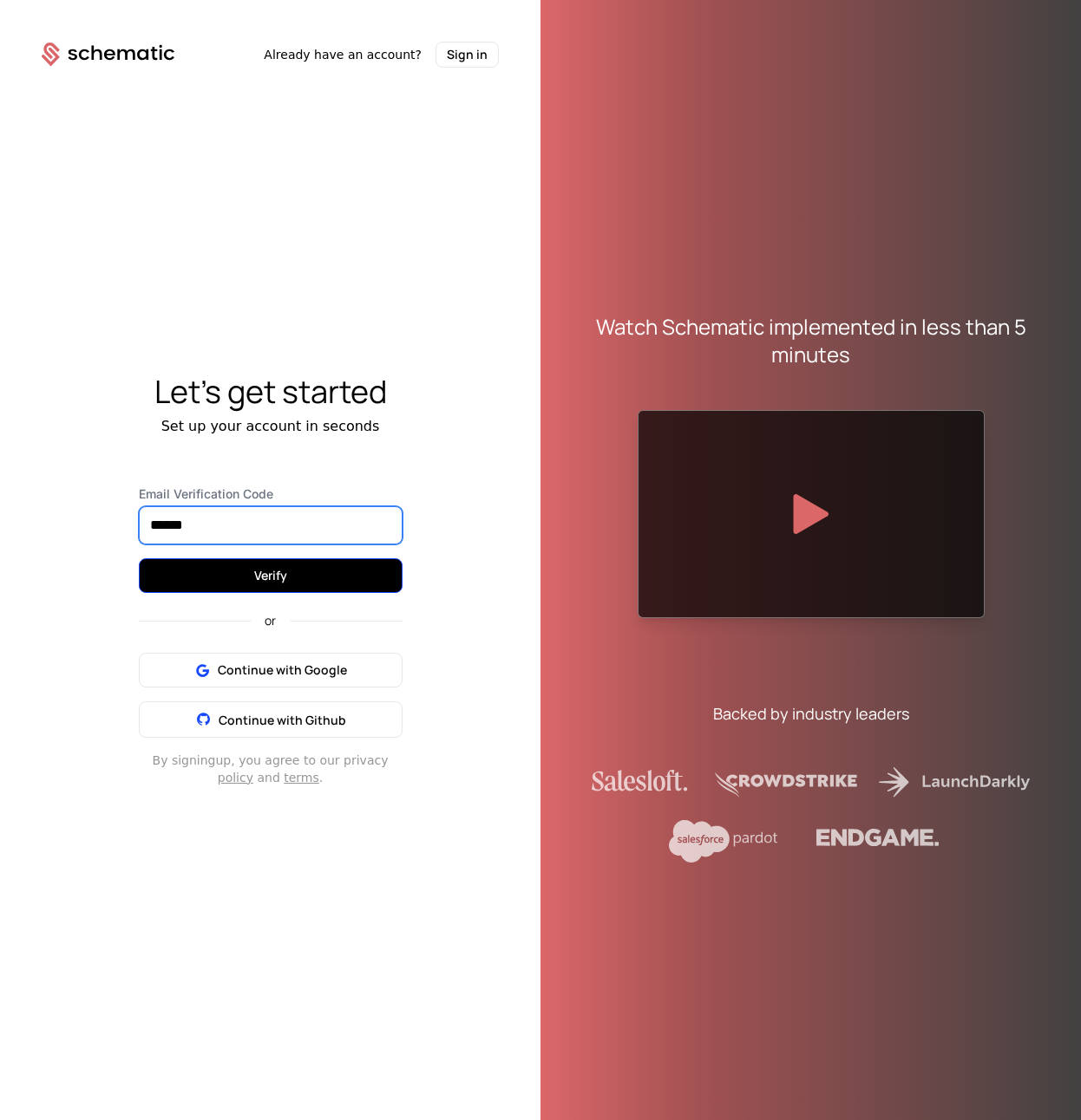
type input "******"
click at [270, 586] on button "Verify" at bounding box center [270, 575] width 263 height 34
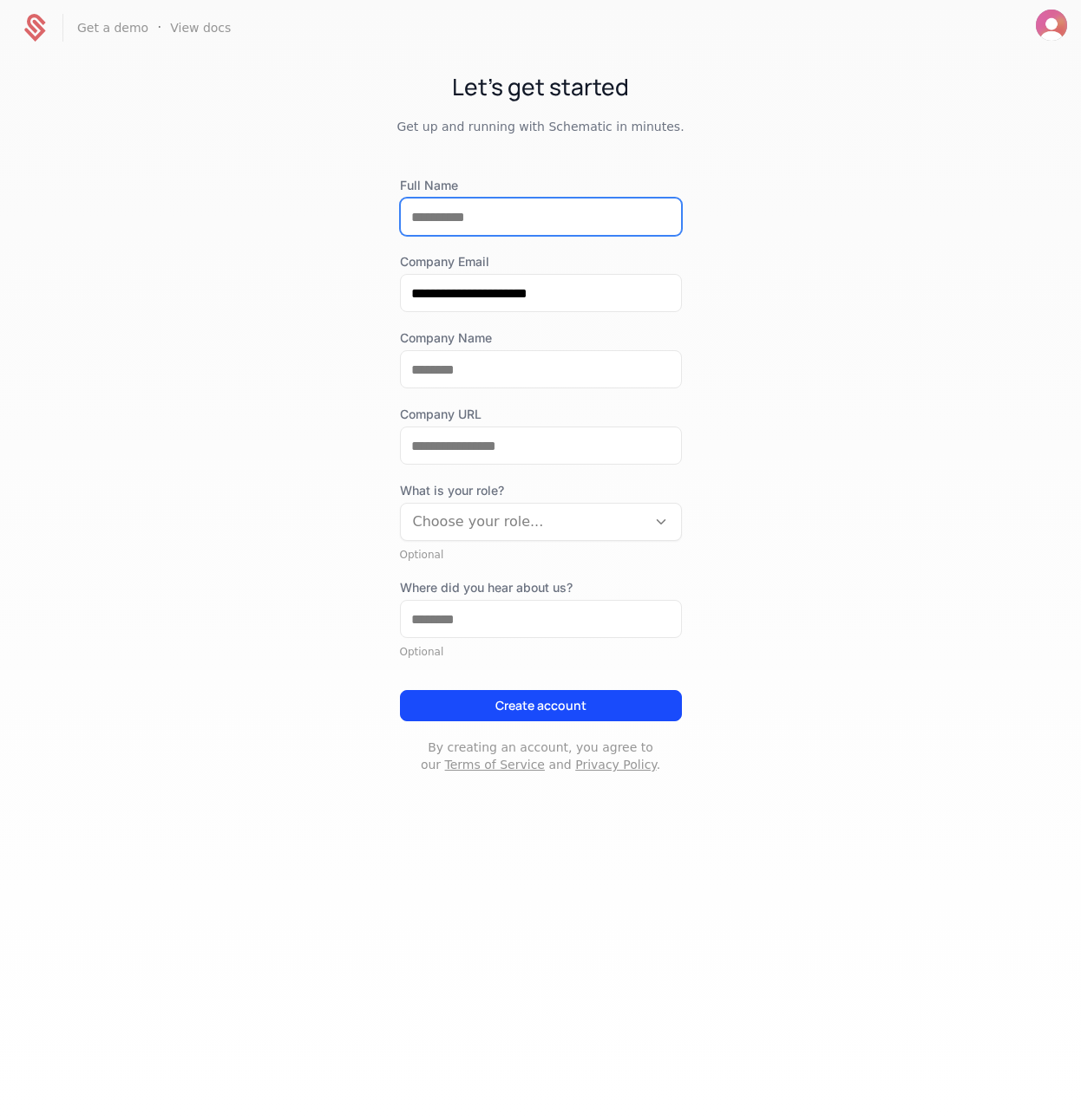
click at [473, 218] on input "Full Name" at bounding box center [541, 217] width 281 height 36
type input "**********"
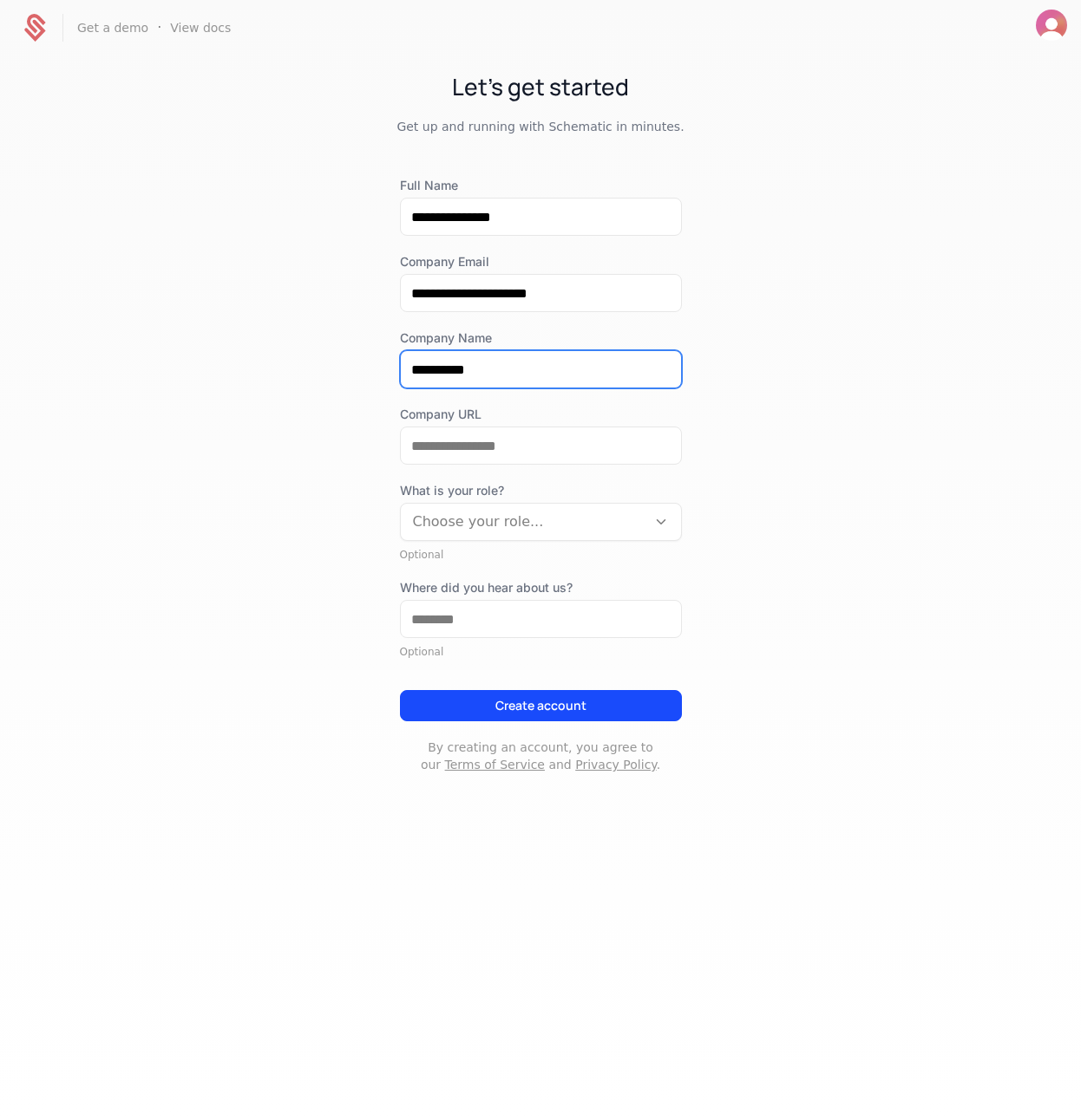
type input "**********"
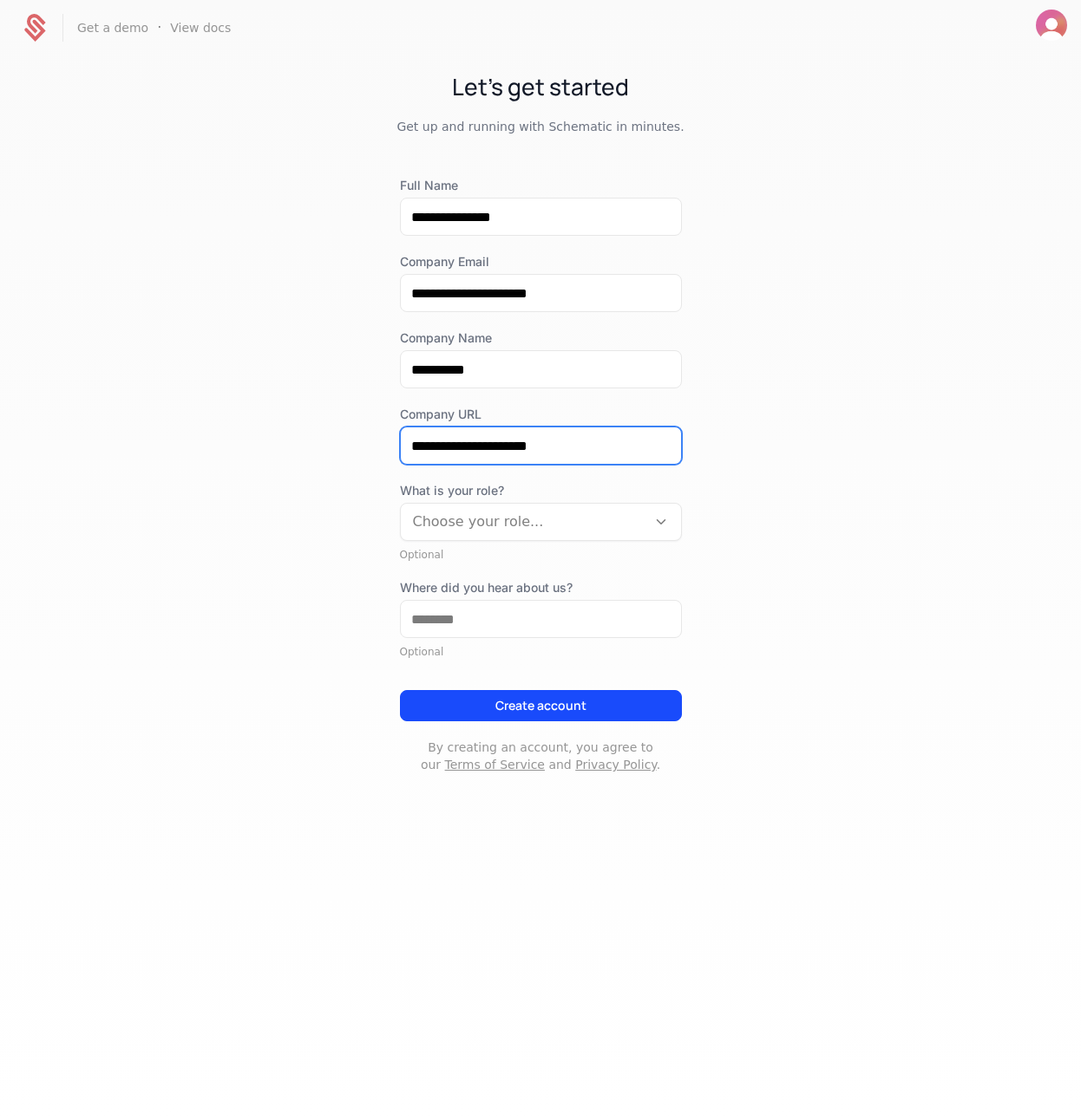
type input "**********"
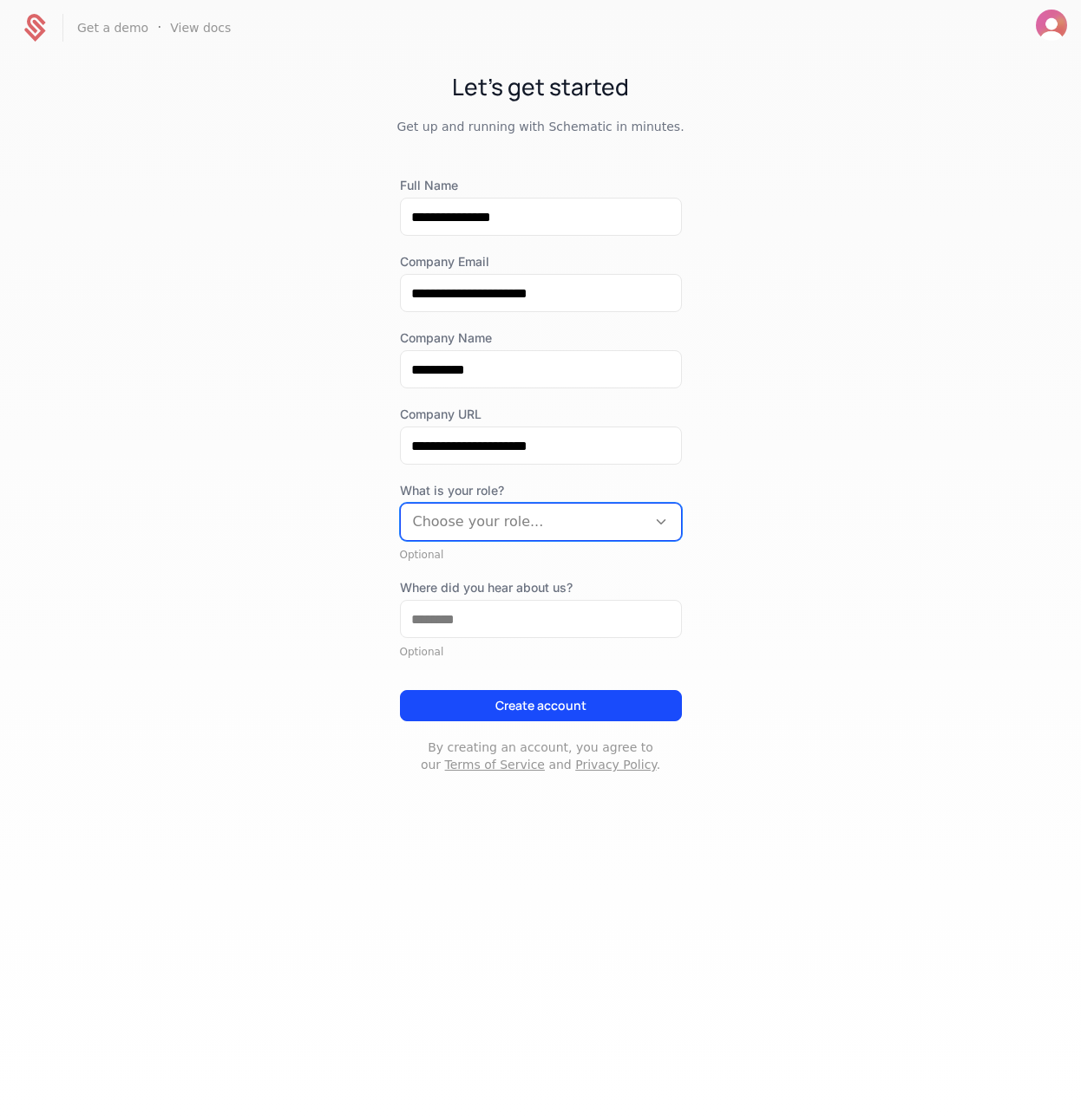
click at [469, 541] on div "What is your role? option , selected. Select is focused ,type to refine list, p…" at bounding box center [540, 522] width 281 height 80
click at [459, 539] on div "Choose your role..." at bounding box center [540, 522] width 281 height 38
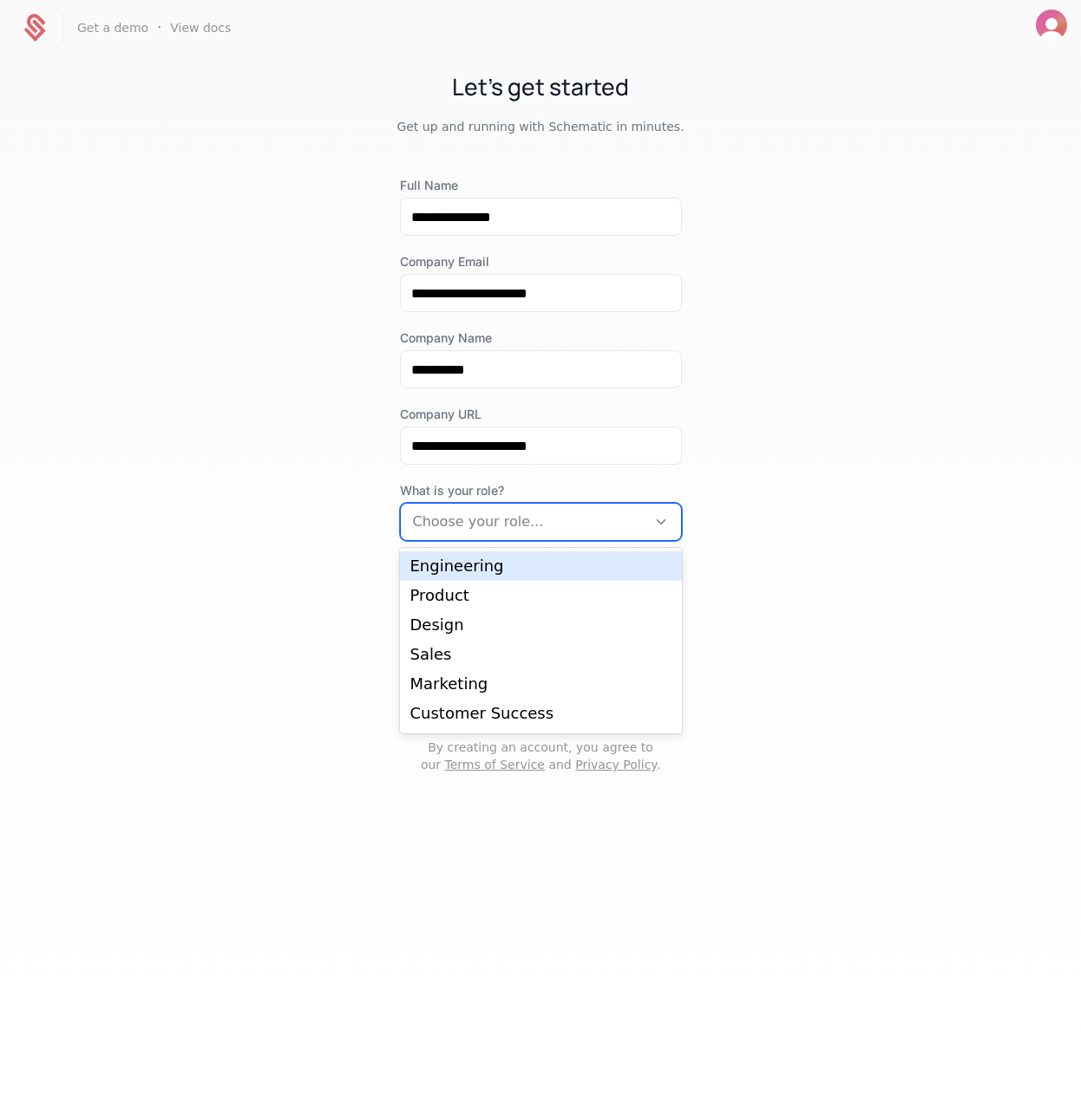
click at [453, 568] on div "Engineering" at bounding box center [541, 566] width 261 height 15
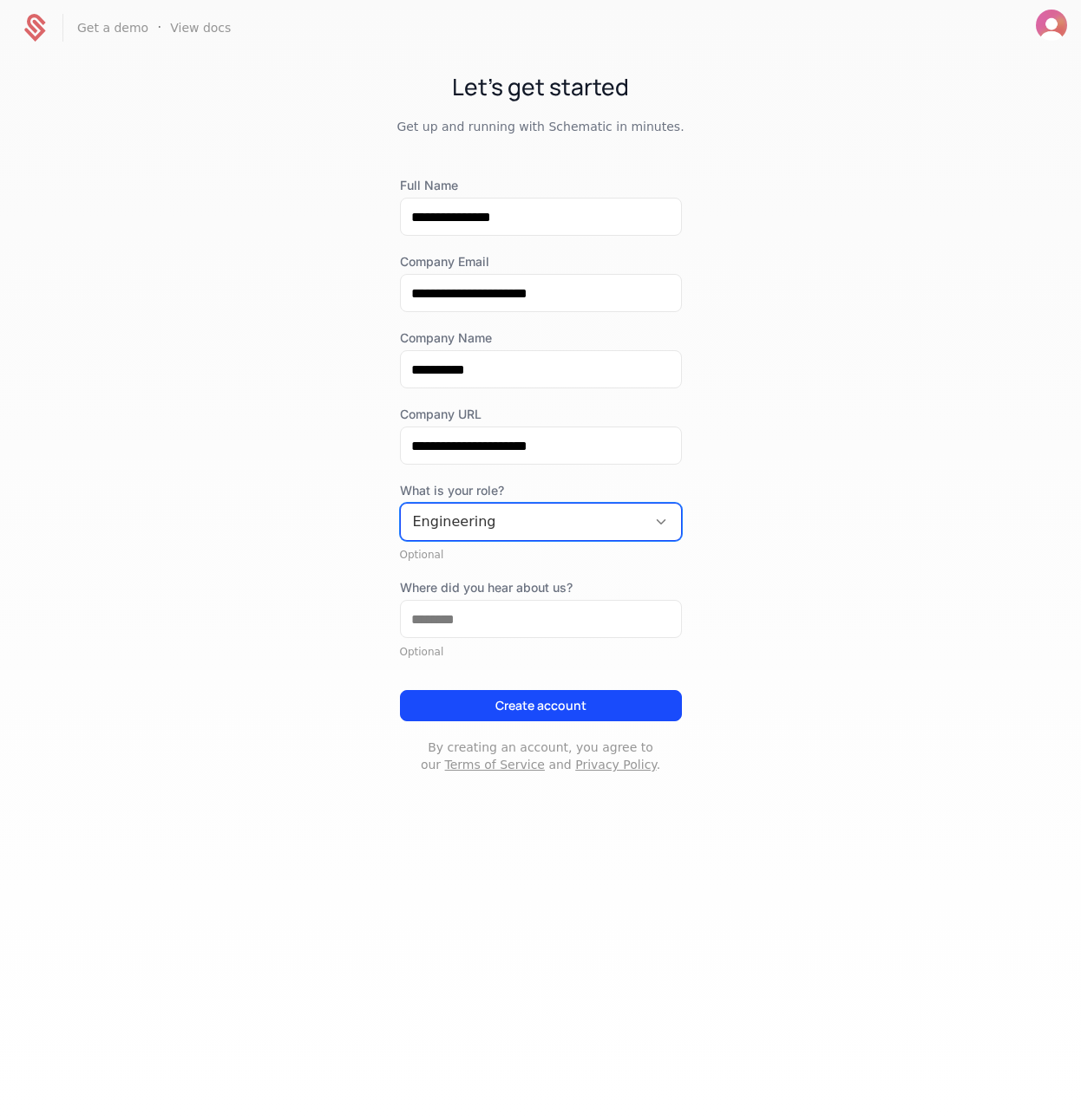
click at [509, 610] on input "Where did you hear about us?" at bounding box center [541, 619] width 281 height 36
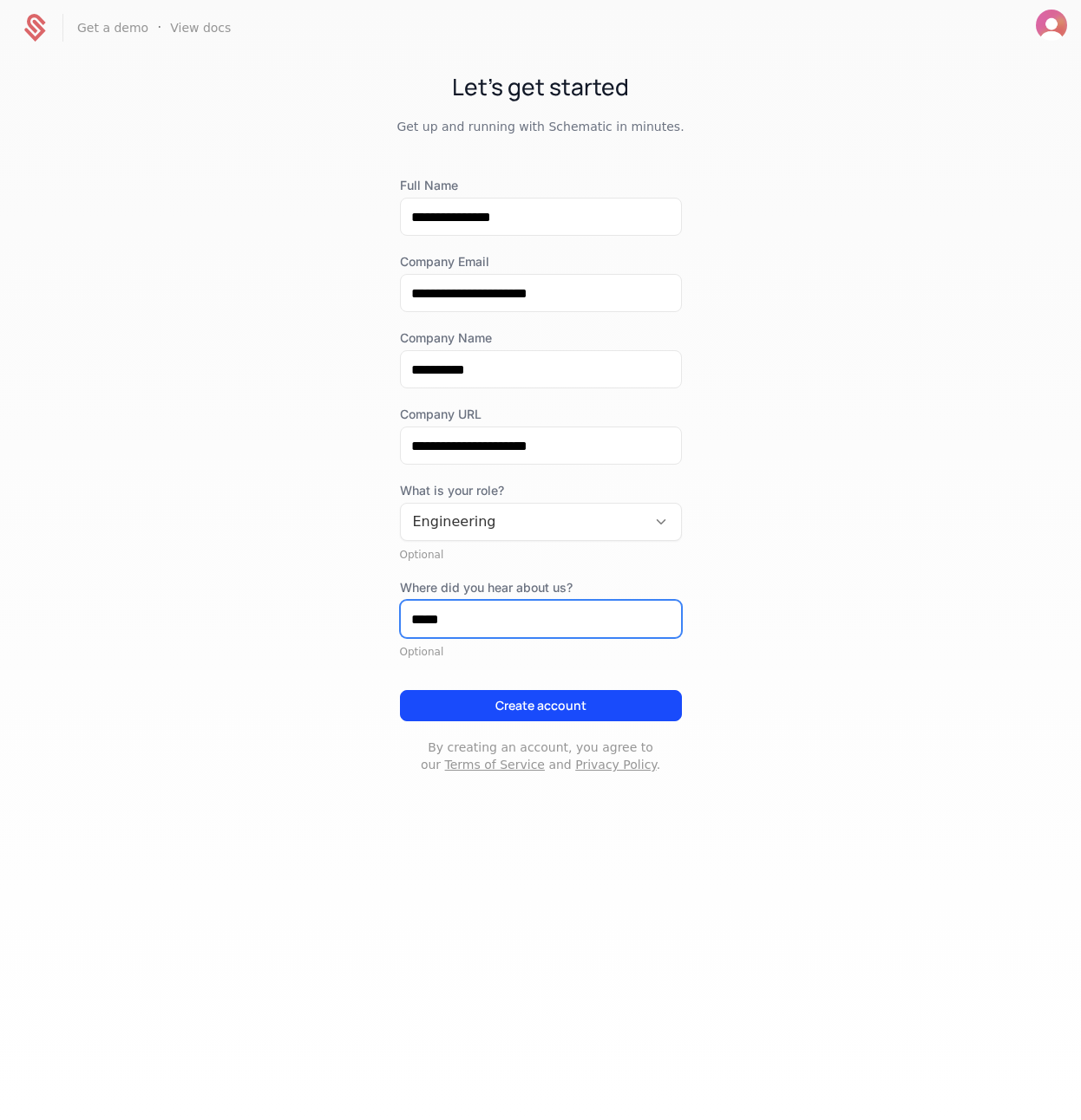
type input "*****"
click at [738, 576] on div "**********" at bounding box center [540, 439] width 1081 height 767
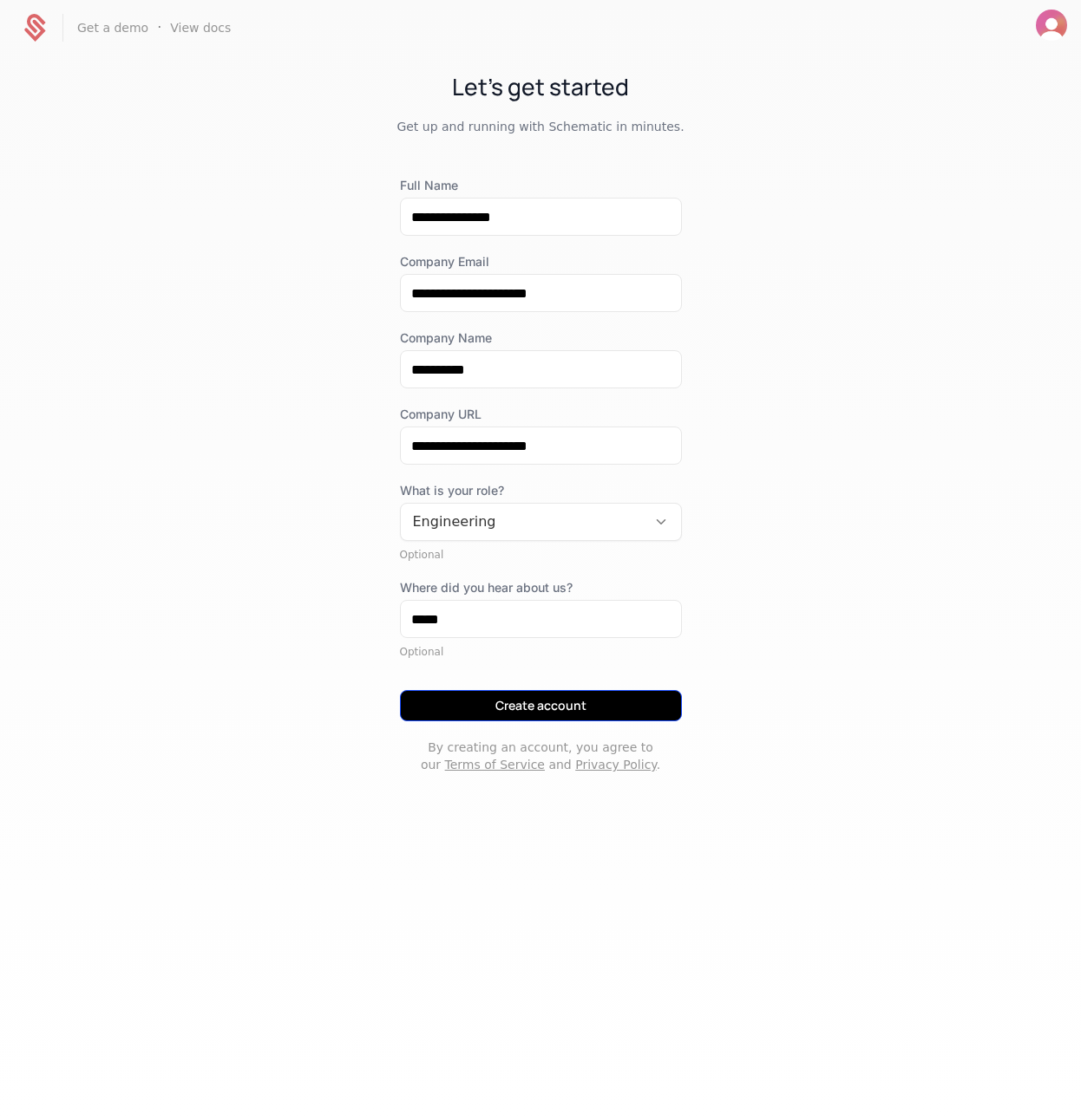
click at [574, 710] on button "Create account" at bounding box center [540, 706] width 281 height 31
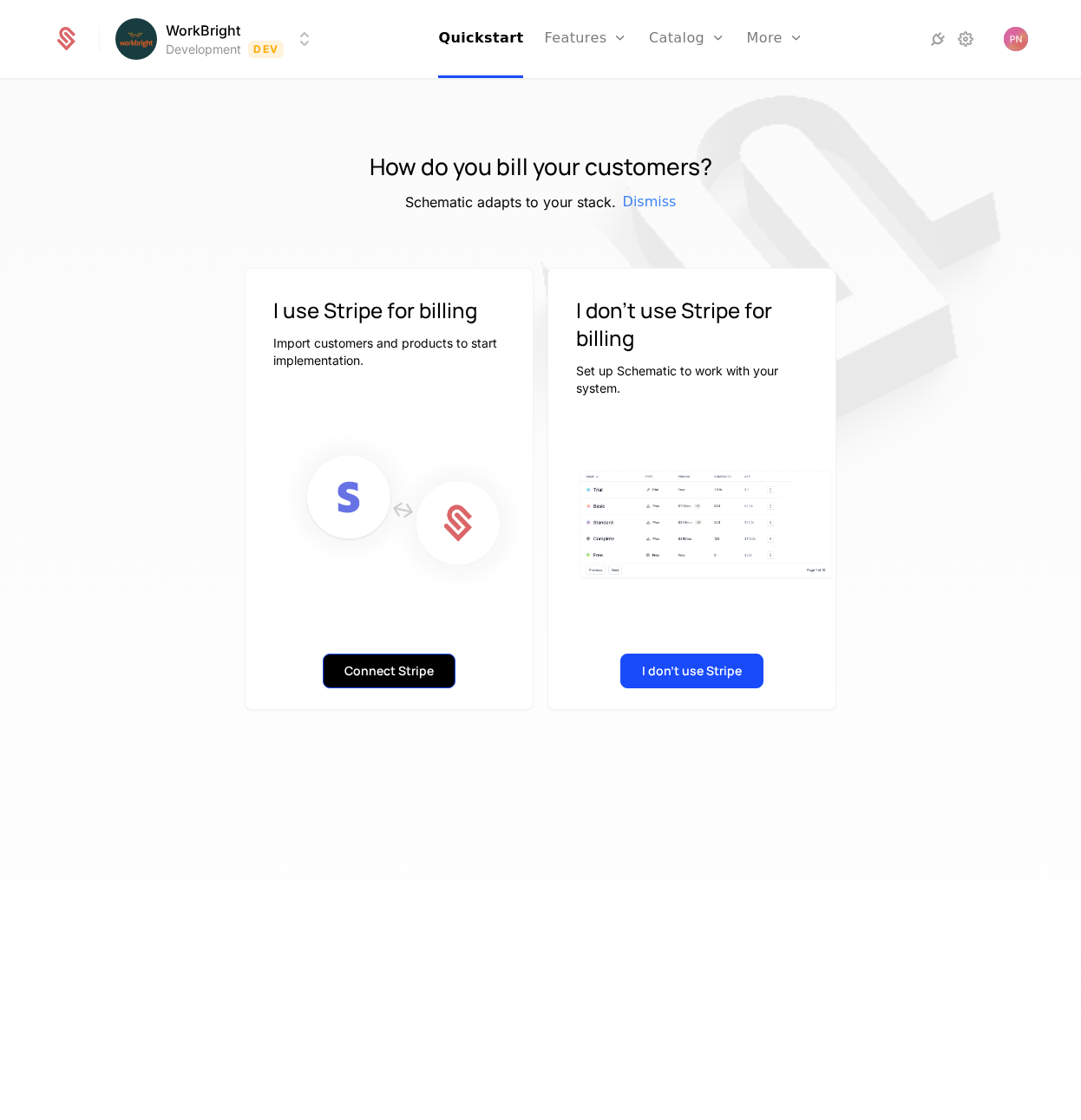
click at [373, 677] on button "Connect Stripe" at bounding box center [388, 671] width 133 height 34
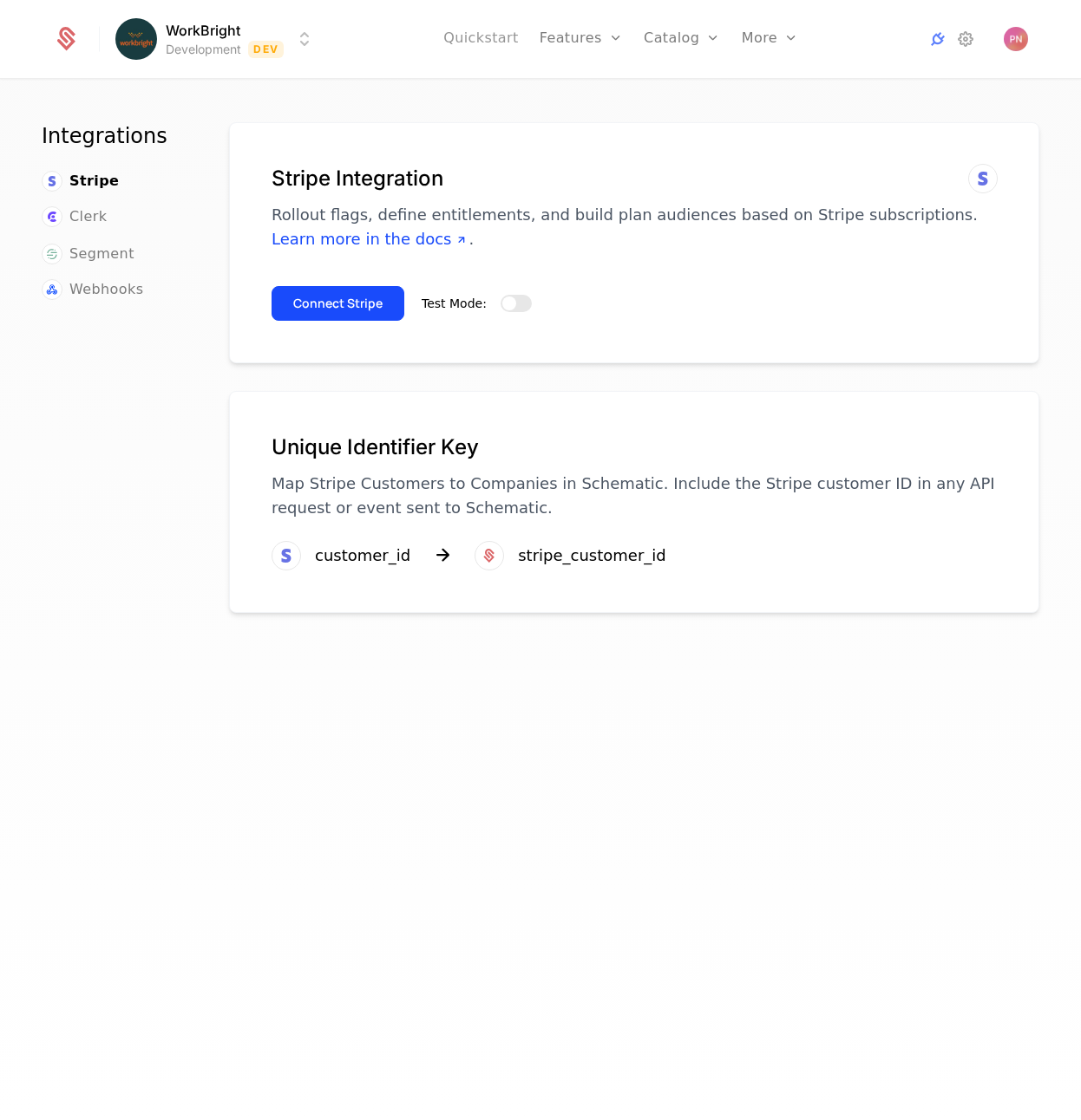
click at [487, 36] on link "Quickstart" at bounding box center [481, 39] width 75 height 78
click at [64, 221] on link "Clerk" at bounding box center [74, 217] width 65 height 21
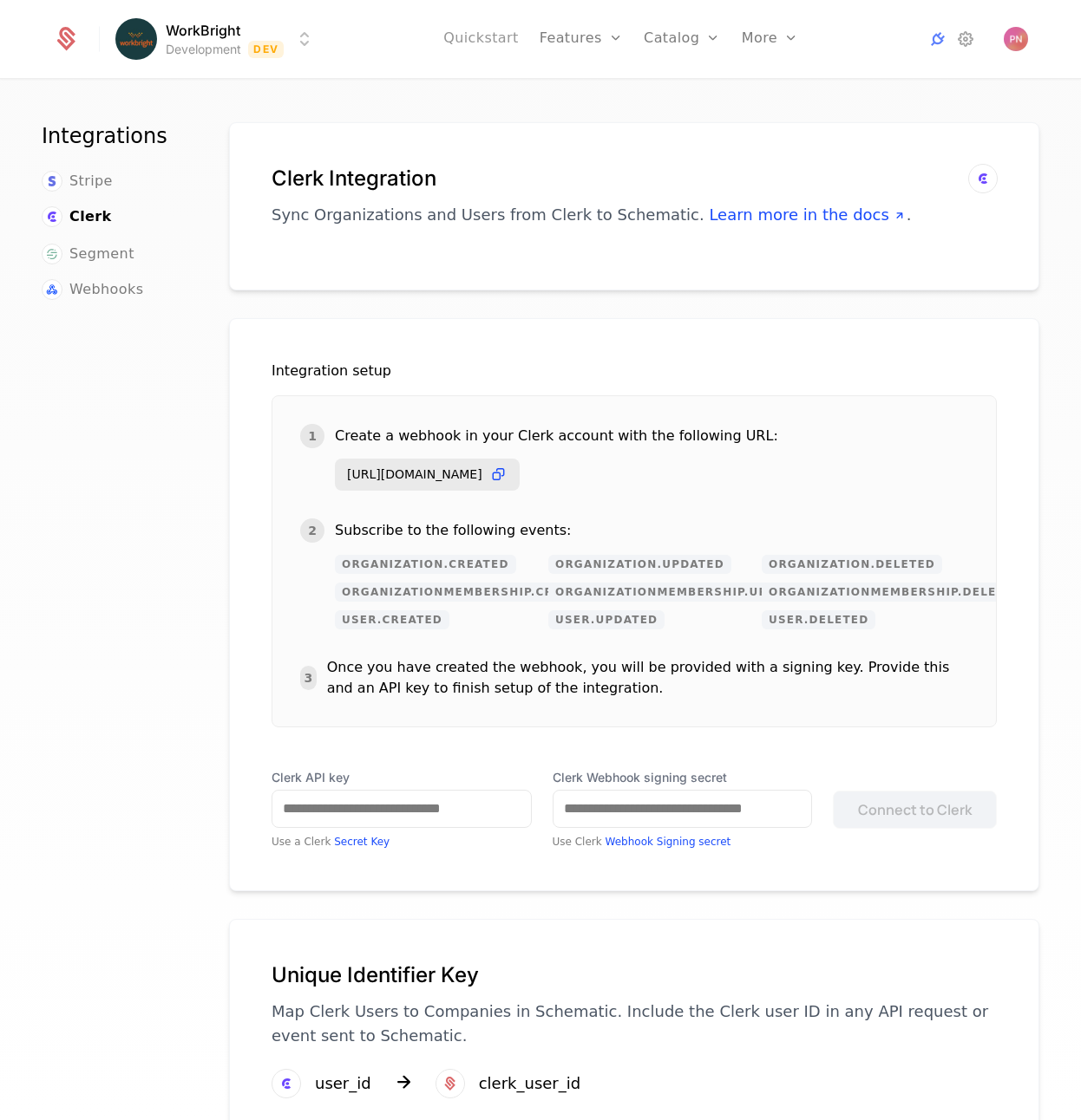
click at [489, 32] on link "Quickstart" at bounding box center [481, 39] width 75 height 78
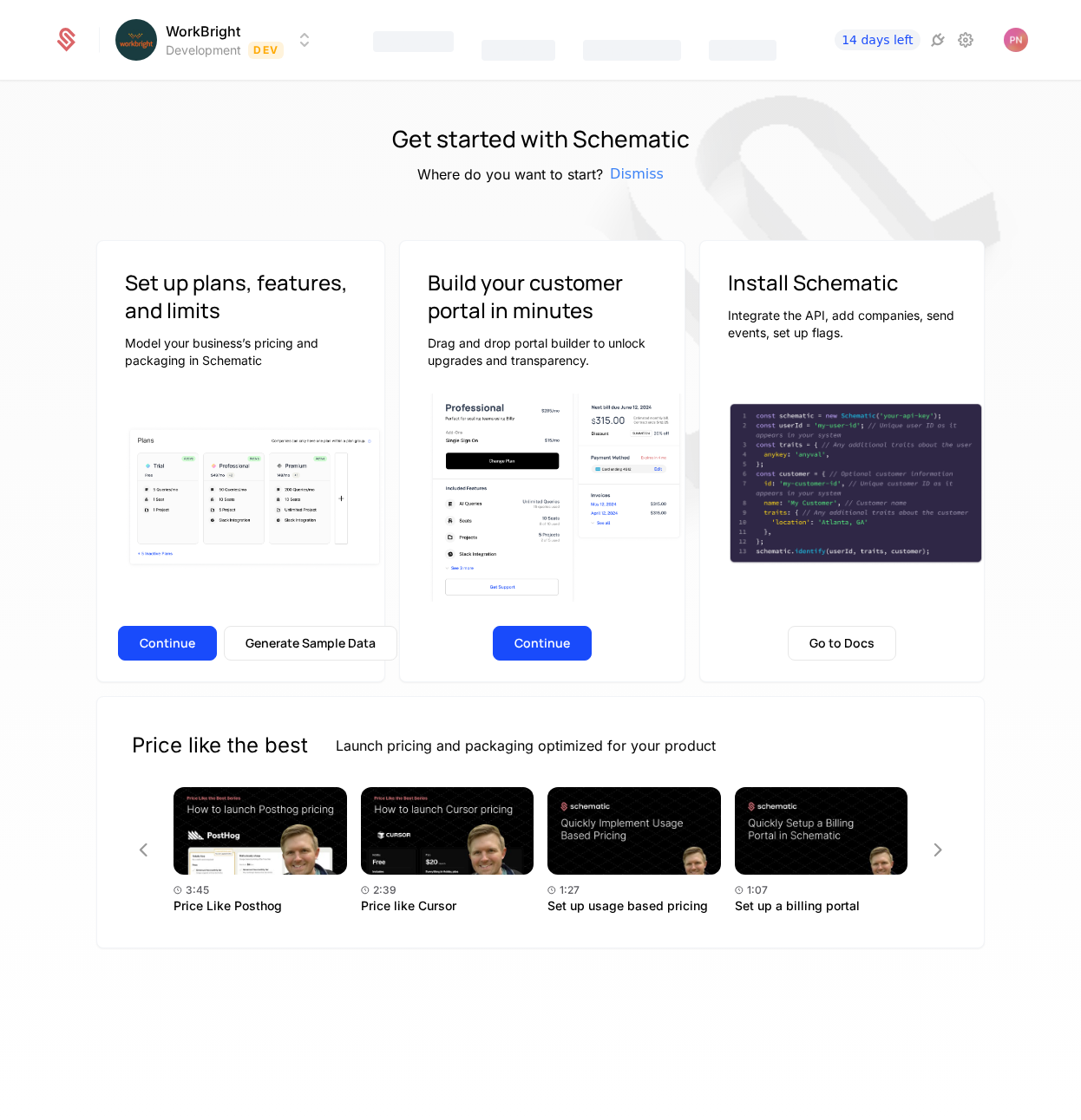
click at [724, 190] on img at bounding box center [774, 286] width 867 height 867
